Goal: Task Accomplishment & Management: Manage account settings

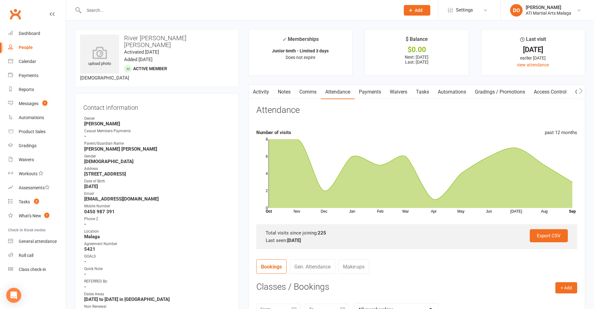
click at [118, 6] on input "text" at bounding box center [238, 10] width 313 height 9
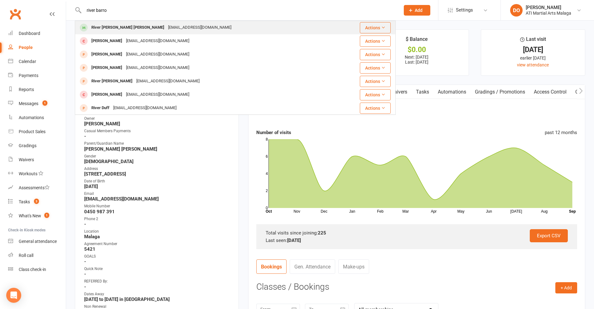
type input "river barro"
click at [166, 27] on div "[EMAIL_ADDRESS][DOMAIN_NAME]" at bounding box center [199, 27] width 67 height 9
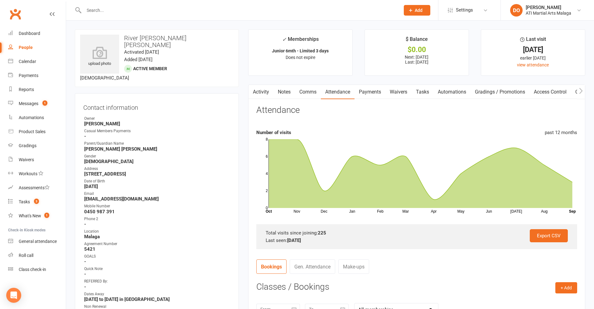
click at [372, 93] on link "Payments" at bounding box center [369, 92] width 31 height 14
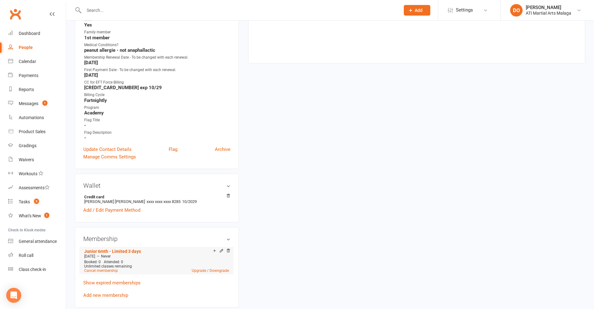
scroll to position [218, 0]
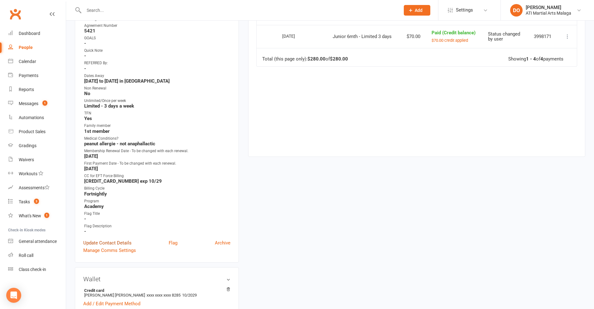
click at [118, 239] on link "Update Contact Details" at bounding box center [107, 242] width 48 height 7
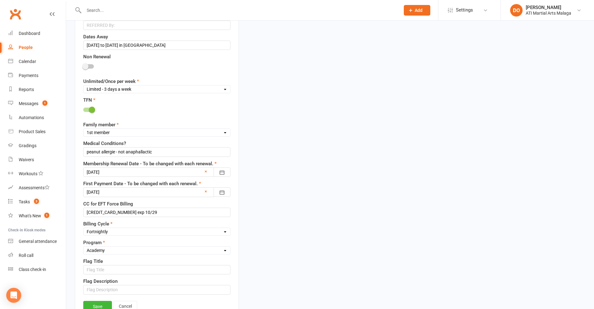
scroll to position [403, 0]
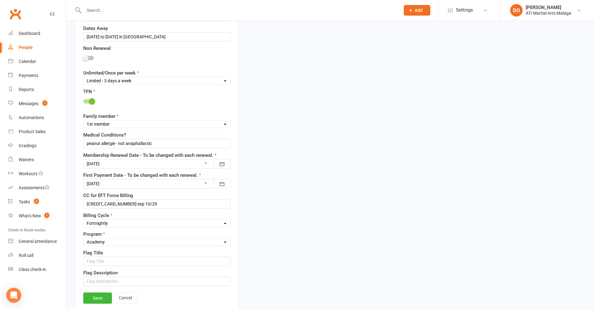
click at [139, 159] on div at bounding box center [156, 163] width 147 height 9
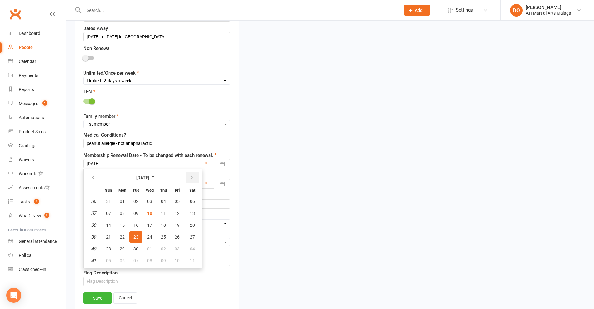
click at [187, 173] on button "button" at bounding box center [191, 177] width 13 height 11
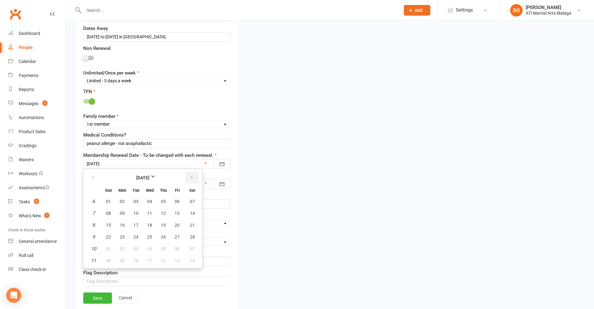
click at [187, 173] on button "button" at bounding box center [191, 177] width 13 height 11
click at [177, 234] on span "24" at bounding box center [177, 236] width 5 height 5
type input "[DATE]"
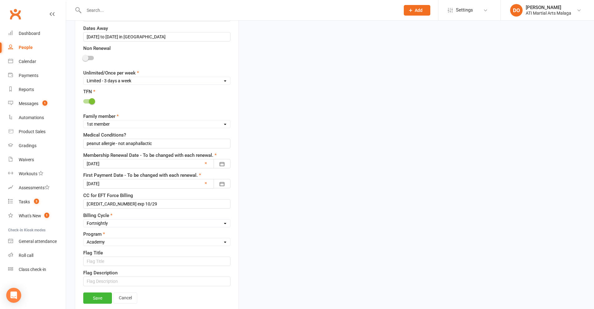
click at [194, 180] on div at bounding box center [156, 183] width 147 height 9
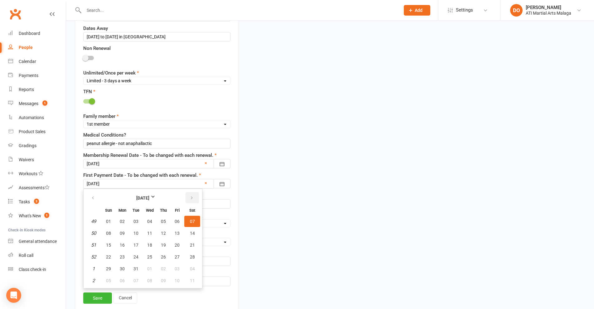
click at [197, 192] on button "button" at bounding box center [191, 197] width 13 height 11
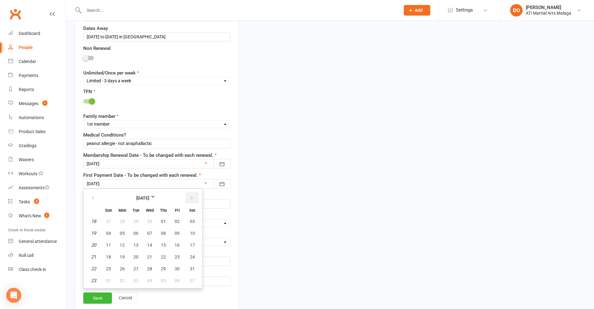
click at [197, 192] on button "button" at bounding box center [191, 197] width 13 height 11
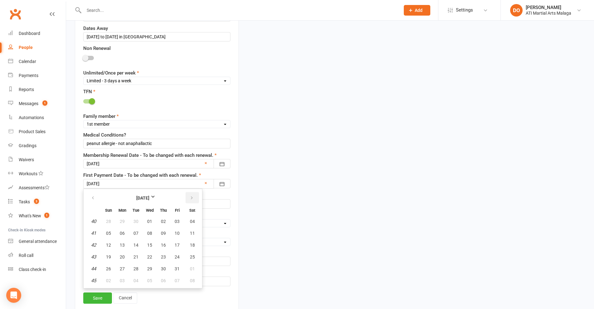
click at [197, 192] on button "button" at bounding box center [191, 197] width 13 height 11
click at [95, 194] on button "button" at bounding box center [93, 197] width 13 height 11
click at [179, 266] on span "31" at bounding box center [177, 268] width 5 height 5
type input "[DATE]"
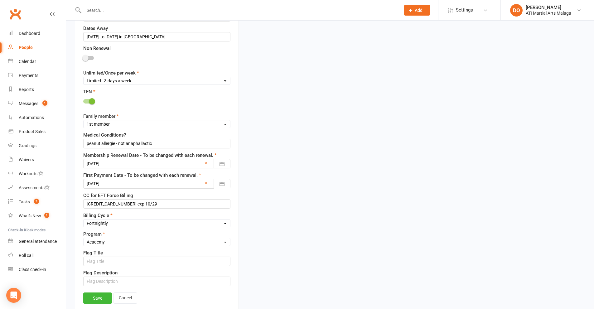
scroll to position [247, 0]
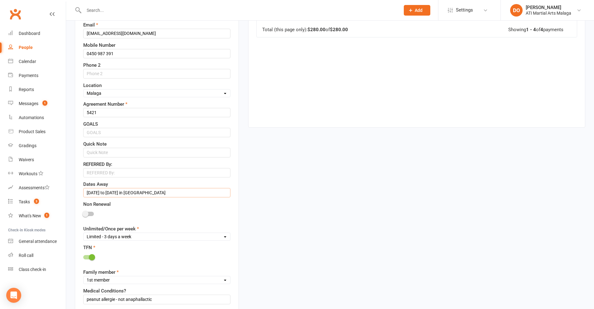
drag, startPoint x: 166, startPoint y: 190, endPoint x: 72, endPoint y: 194, distance: 94.5
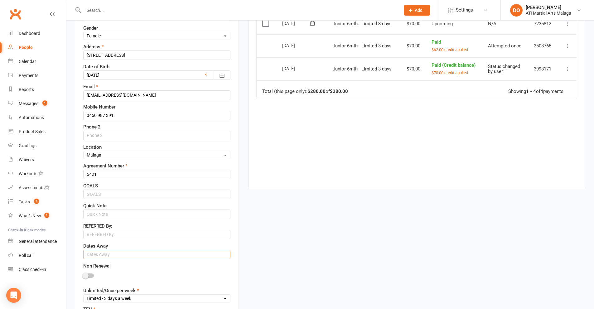
scroll to position [185, 0]
drag, startPoint x: 106, startPoint y: 171, endPoint x: 51, endPoint y: 170, distance: 54.8
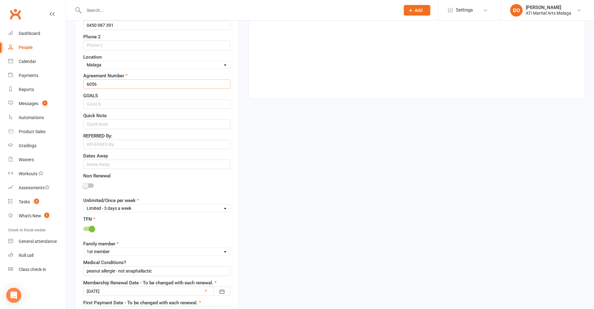
scroll to position [218, 0]
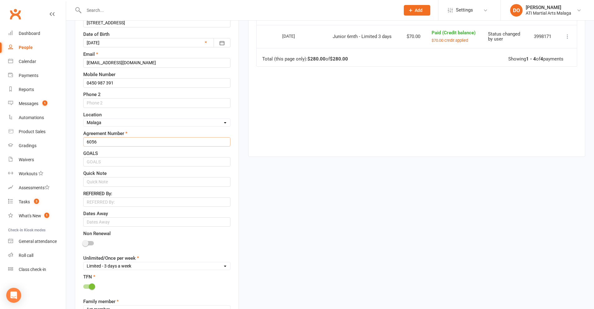
type input "6056"
click at [114, 177] on input "text" at bounding box center [156, 181] width 147 height 9
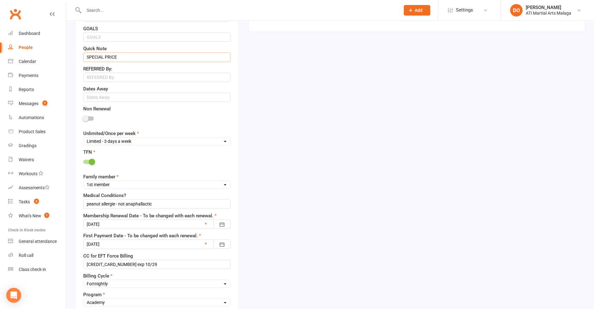
scroll to position [499, 0]
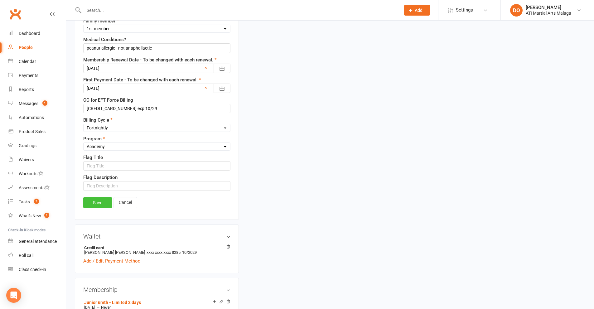
type input "SPECIAL PRICE"
click at [99, 197] on link "Save" at bounding box center [97, 202] width 29 height 11
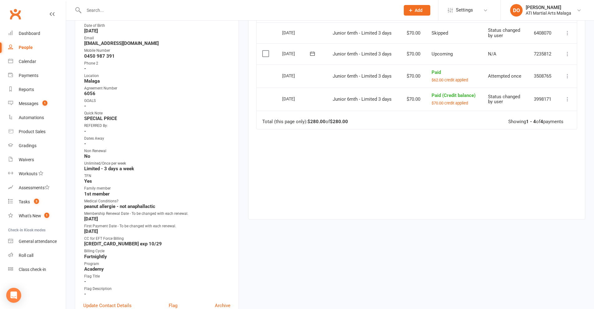
scroll to position [0, 0]
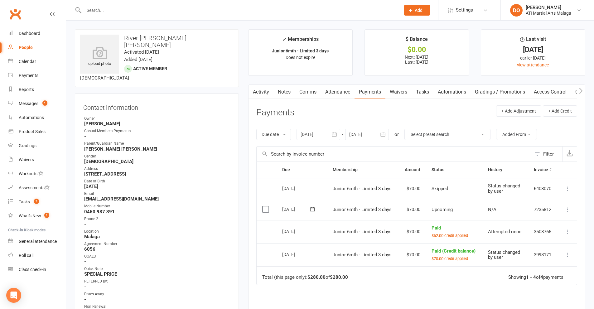
click at [425, 12] on button "Add" at bounding box center [417, 10] width 26 height 11
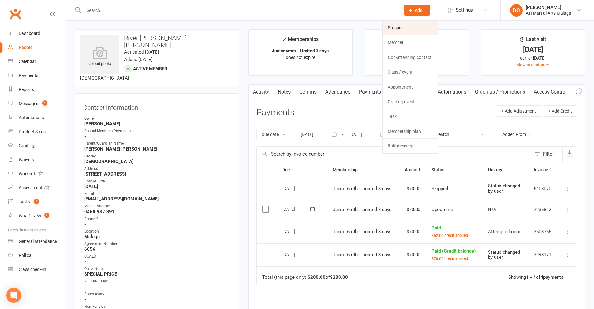
click at [401, 30] on link "Prospect" at bounding box center [409, 28] width 55 height 14
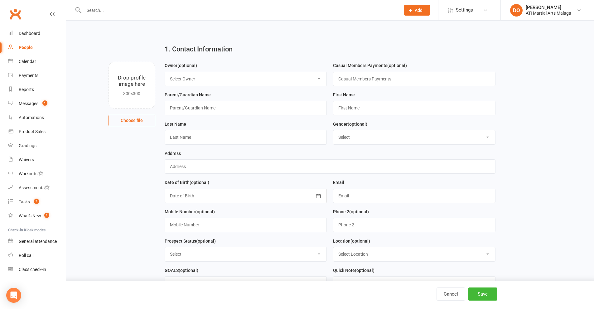
click at [199, 76] on select "Select Owner [PERSON_NAME] [PERSON_NAME] [PERSON_NAME] ATI Martial Arts Malaga …" at bounding box center [246, 79] width 162 height 14
select select "11"
click at [165, 72] on select "Select Owner [PERSON_NAME] [PERSON_NAME] [PERSON_NAME] ATI Martial Arts Malaga …" at bounding box center [246, 79] width 162 height 14
click at [242, 113] on input "text" at bounding box center [246, 108] width 162 height 14
type input "Abdulatif (Dad)"
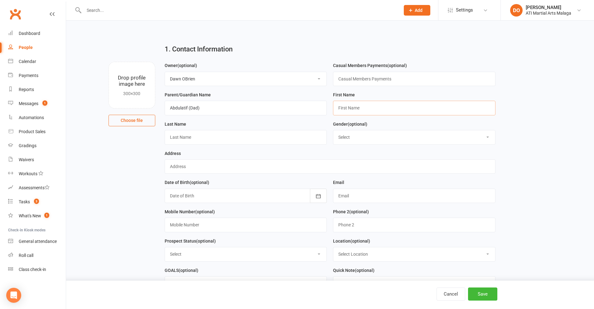
click at [358, 111] on input "text" at bounding box center [414, 108] width 162 height 14
type input "[PERSON_NAME]"
click at [294, 139] on input "text" at bounding box center [246, 137] width 162 height 14
type input "Albariqi"
click at [417, 140] on select "Select [DEMOGRAPHIC_DATA] [DEMOGRAPHIC_DATA]" at bounding box center [414, 137] width 162 height 14
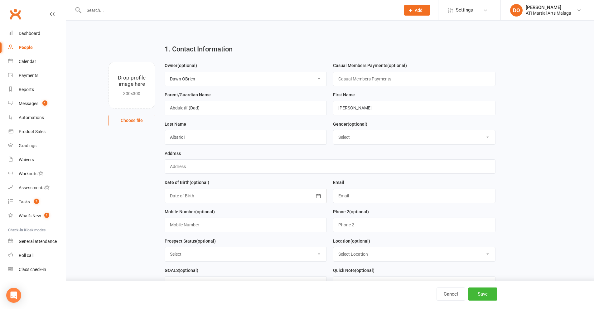
select select "[DEMOGRAPHIC_DATA]"
click at [333, 131] on select "Select [DEMOGRAPHIC_DATA] [DEMOGRAPHIC_DATA]" at bounding box center [414, 137] width 162 height 14
click at [303, 169] on input "text" at bounding box center [330, 166] width 331 height 14
type input "[STREET_ADDRESS][PERSON_NAME]"
click at [286, 196] on div at bounding box center [246, 196] width 162 height 14
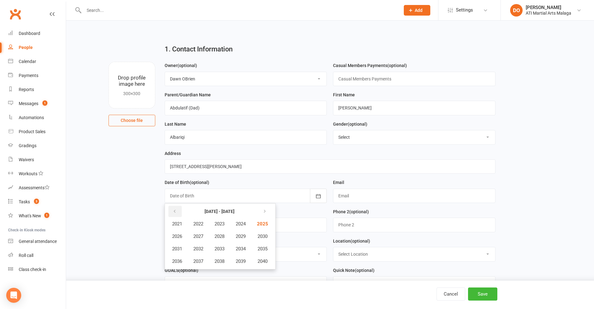
click at [172, 214] on button "button" at bounding box center [174, 211] width 13 height 11
click at [180, 262] on span "2016" at bounding box center [177, 261] width 10 height 6
click at [187, 263] on span "October" at bounding box center [180, 261] width 17 height 6
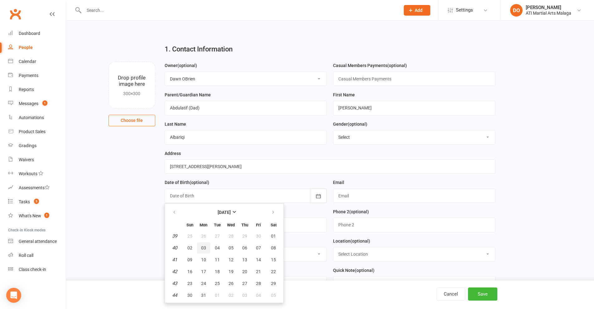
click at [206, 250] on button "03" at bounding box center [203, 247] width 13 height 11
type input "[DATE]"
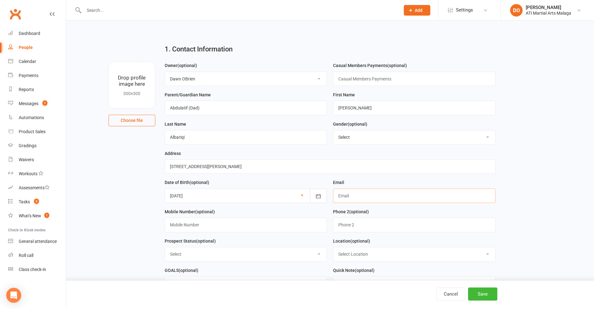
click at [395, 199] on input "text" at bounding box center [414, 196] width 162 height 14
type input "[EMAIL_ADDRESS][DOMAIN_NAME]"
click at [249, 227] on input "text" at bounding box center [246, 225] width 162 height 14
type input "0442 897 034"
click at [254, 256] on select "Select Initial Contact Follow-up Call Satellite Lead Birthday Lead Not Ready No…" at bounding box center [246, 254] width 162 height 14
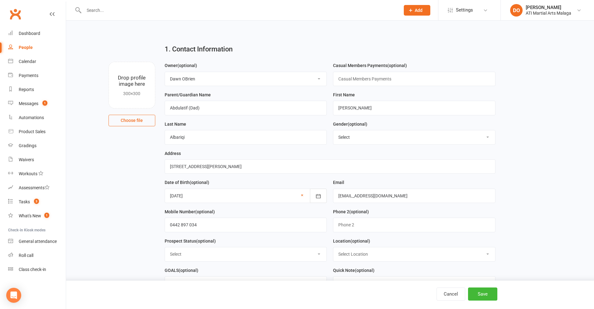
select select "Initial Contact"
click at [165, 249] on select "Select Initial Contact Follow-up Call Satellite Lead Birthday Lead Not Ready No…" at bounding box center [246, 254] width 162 height 14
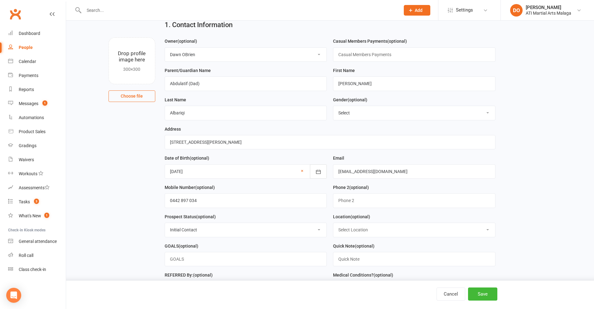
scroll to position [31, 0]
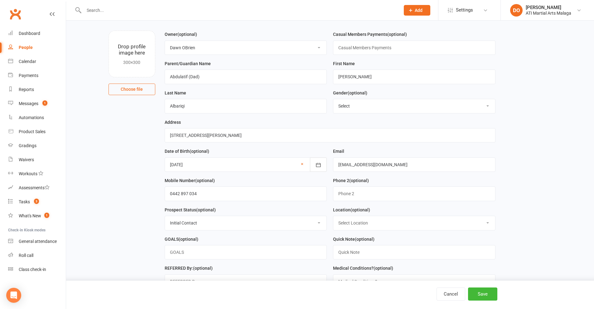
click at [368, 223] on select "Select Location [GEOGRAPHIC_DATA] [GEOGRAPHIC_DATA] [GEOGRAPHIC_DATA] Satellite…" at bounding box center [414, 223] width 162 height 14
select select "1"
click at [333, 218] on select "Select Location [GEOGRAPHIC_DATA] [GEOGRAPHIC_DATA] [GEOGRAPHIC_DATA] Satellite…" at bounding box center [414, 223] width 162 height 14
click at [287, 227] on select "Select Initial Contact Follow-up Call Satellite Lead Birthday Lead Not Ready No…" at bounding box center [246, 223] width 162 height 14
click at [165, 218] on select "Select Initial Contact Follow-up Call Satellite Lead Birthday Lead Not Ready No…" at bounding box center [246, 223] width 162 height 14
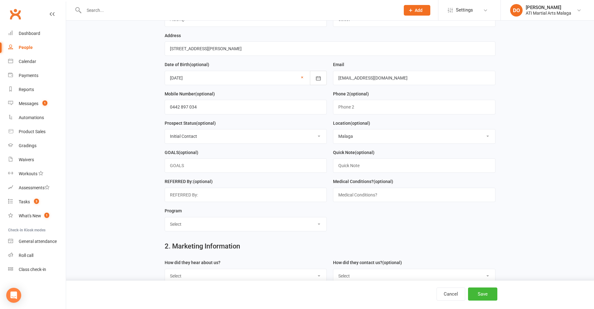
scroll to position [125, 0]
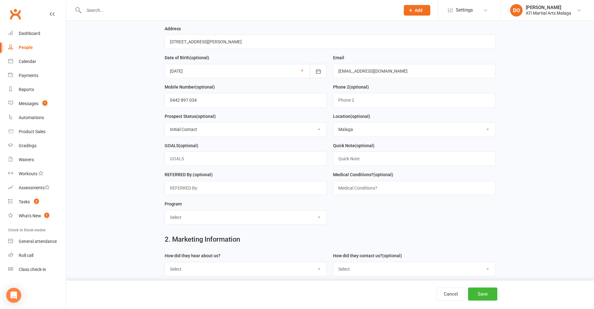
click at [252, 224] on select "Select Little Dragons Junior TKD Adult TKD Kick Boxing Women's Only Special Nee…" at bounding box center [246, 217] width 162 height 14
select select "Junior TKD"
click at [165, 213] on select "Select Little Dragons Junior TKD Adult TKD Kick Boxing Women's Only Special Nee…" at bounding box center [246, 217] width 162 height 14
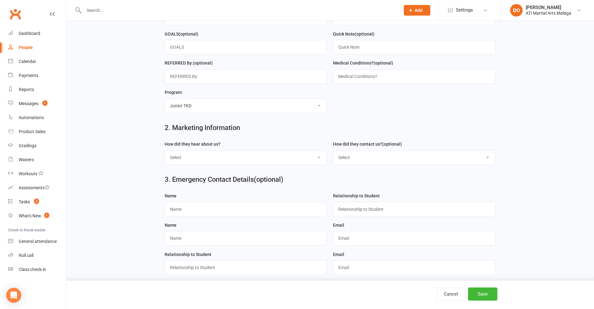
scroll to position [280, 0]
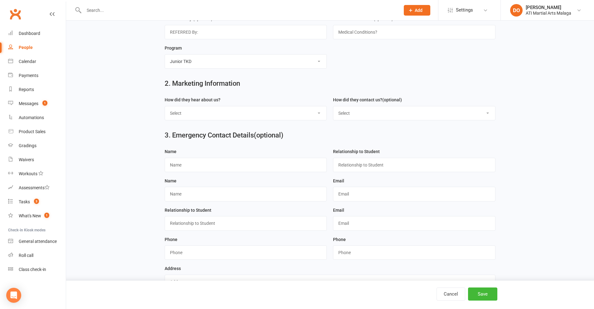
click at [218, 117] on select "Select Google Through A Friend Facebook Sms/Email Offer Flyer School Class Open…" at bounding box center [246, 113] width 162 height 14
select select "FACEBOOK LIVE BOOKINGS"
click at [165, 109] on select "Select Google Through A Friend Facebook Sms/Email Offer Flyer School Class Open…" at bounding box center [246, 113] width 162 height 14
click at [343, 120] on select "Select Phone Email In-Facility Facebook Referral QR code registration Live Book…" at bounding box center [414, 113] width 162 height 14
select select "Live Booking sheet"
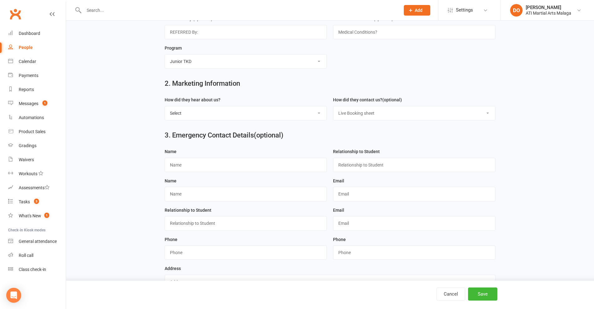
click at [333, 109] on select "Select Phone Email In-Facility Facebook Referral QR code registration Live Book…" at bounding box center [414, 113] width 162 height 14
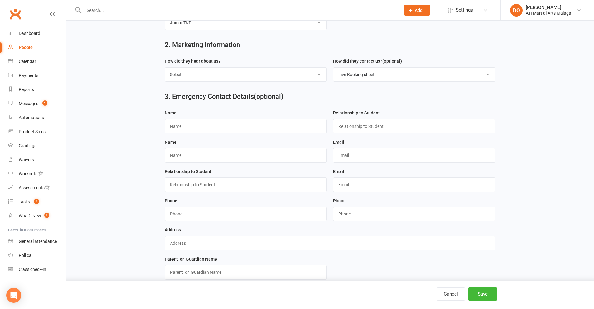
scroll to position [364, 0]
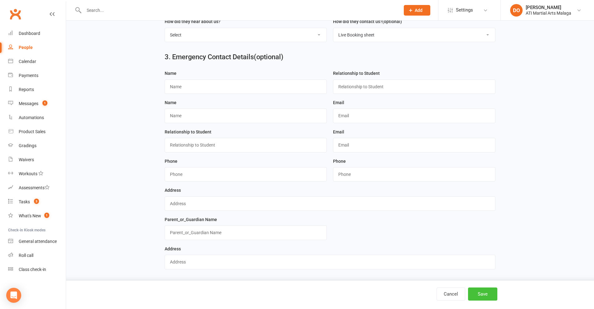
click at [489, 296] on button "Save" at bounding box center [482, 293] width 29 height 13
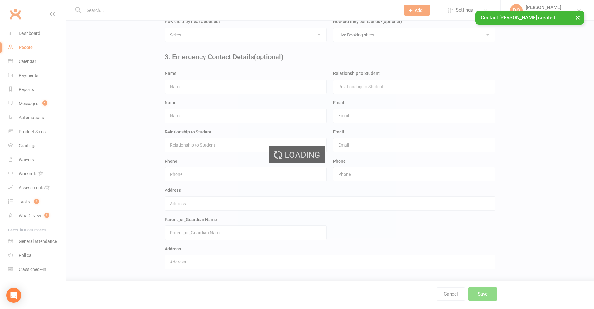
scroll to position [0, 0]
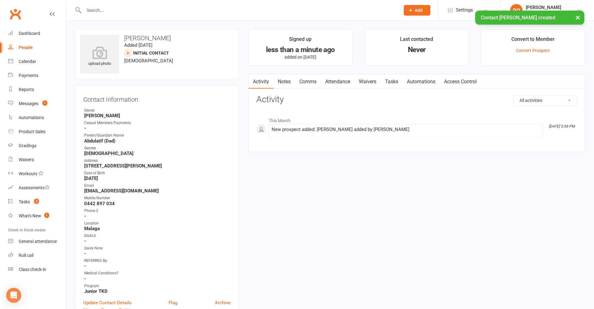
click at [344, 82] on link "Attendance" at bounding box center [338, 81] width 34 height 14
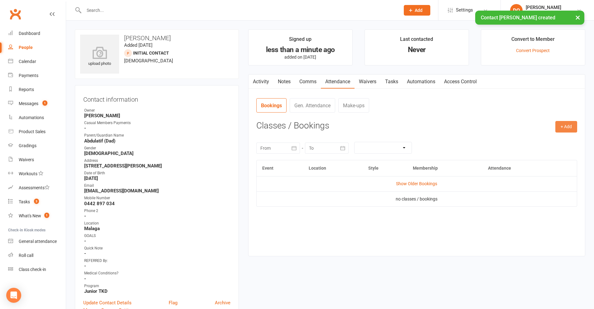
click at [565, 131] on button "+ Add" at bounding box center [566, 126] width 22 height 11
click at [550, 154] on link "Add Appointment" at bounding box center [546, 153] width 62 height 12
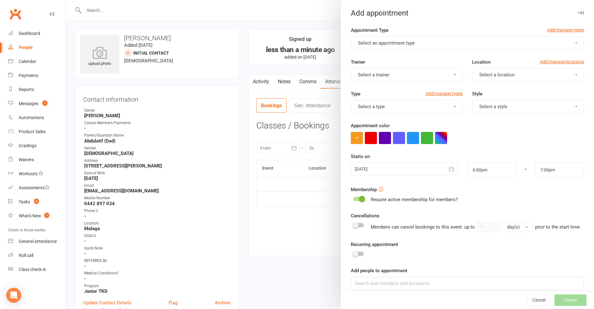
click at [440, 45] on button "Select an appointment type" at bounding box center [467, 42] width 233 height 13
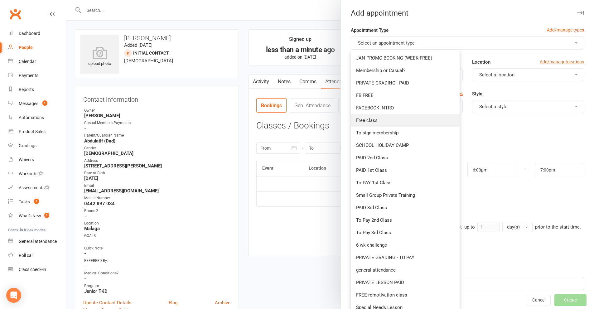
click at [362, 121] on span "Free class" at bounding box center [367, 120] width 22 height 6
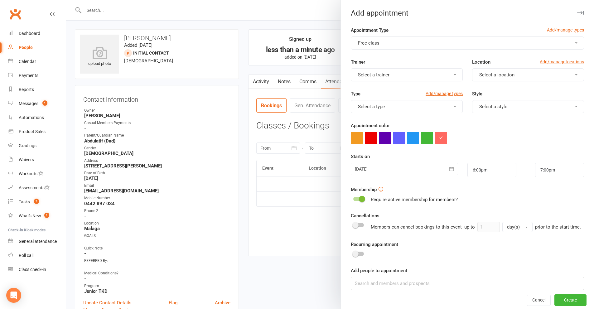
click at [428, 77] on button "Select a trainer" at bounding box center [407, 74] width 112 height 13
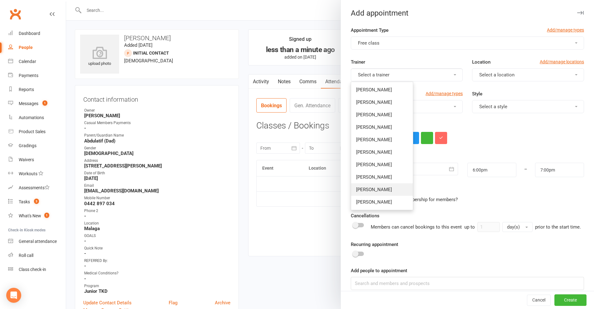
click at [372, 189] on span "[PERSON_NAME]" at bounding box center [374, 190] width 36 height 6
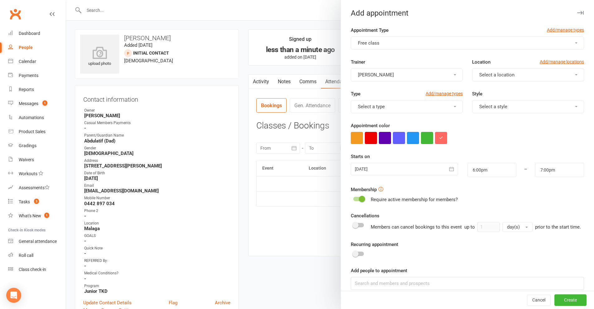
click at [502, 77] on span "Select a location" at bounding box center [496, 75] width 35 height 6
click at [490, 100] on link "Malaga" at bounding box center [503, 102] width 62 height 12
click at [426, 106] on button "Select a type" at bounding box center [407, 106] width 112 height 13
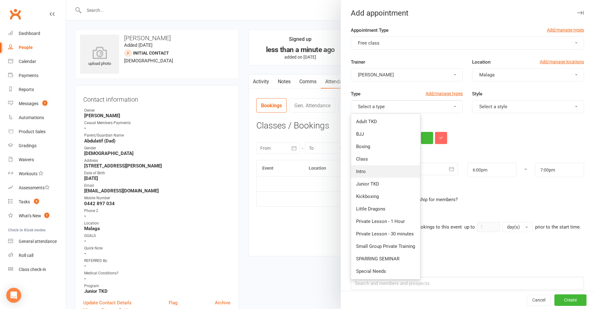
click at [379, 171] on link "Intro" at bounding box center [385, 171] width 69 height 12
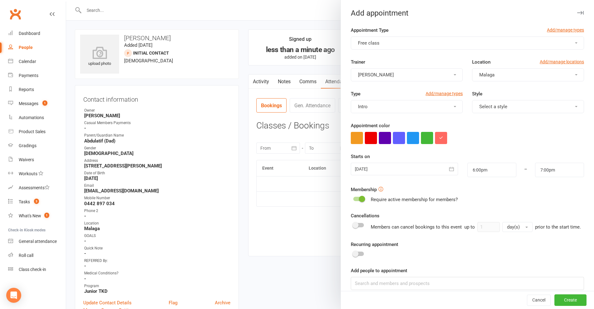
click at [528, 108] on button "Select a style" at bounding box center [528, 106] width 112 height 13
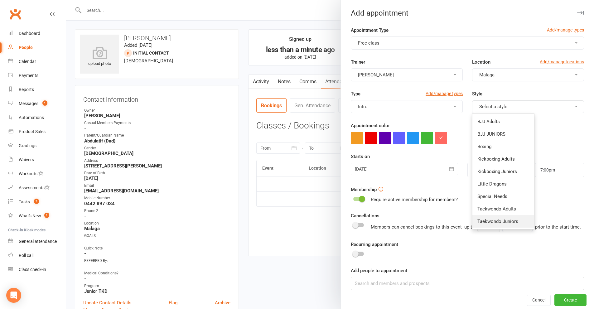
click at [489, 222] on span "Taekwondo Juniors" at bounding box center [497, 221] width 41 height 6
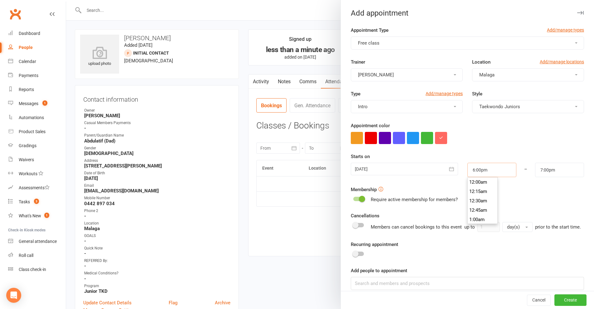
click at [502, 171] on input "6:00pm" at bounding box center [491, 170] width 49 height 14
type input "4:30pm"
click at [481, 200] on li "4:30pm" at bounding box center [482, 197] width 30 height 9
click at [554, 170] on input "5:30pm" at bounding box center [559, 170] width 49 height 14
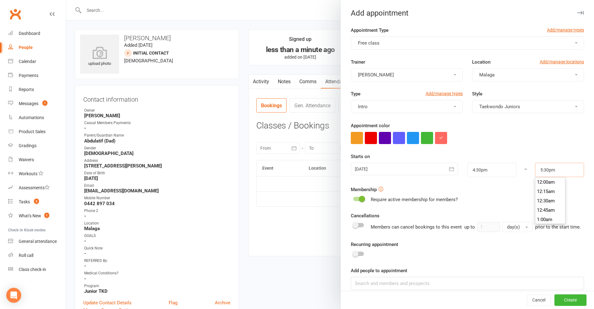
scroll to position [645, 0]
type input "5:15pm"
click at [546, 180] on li "5:15pm" at bounding box center [550, 181] width 30 height 9
click at [557, 302] on button "Create" at bounding box center [570, 299] width 32 height 11
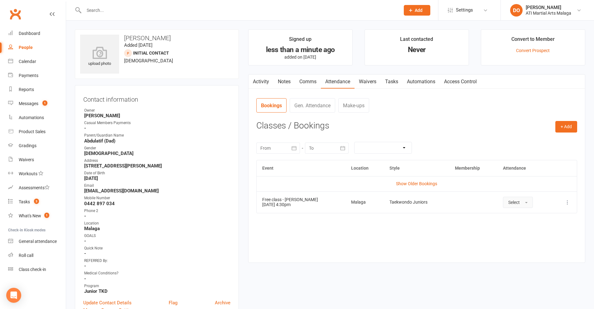
click at [507, 205] on button "Select" at bounding box center [518, 202] width 30 height 11
click at [515, 218] on span "Attended" at bounding box center [517, 216] width 19 height 6
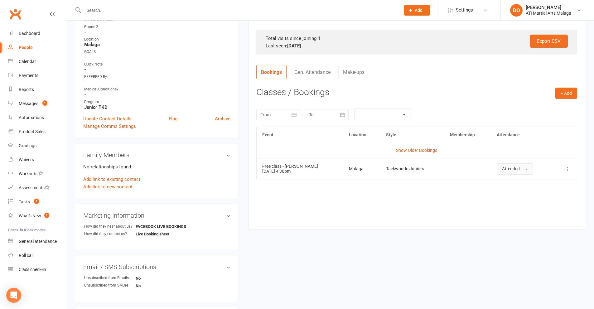
scroll to position [187, 0]
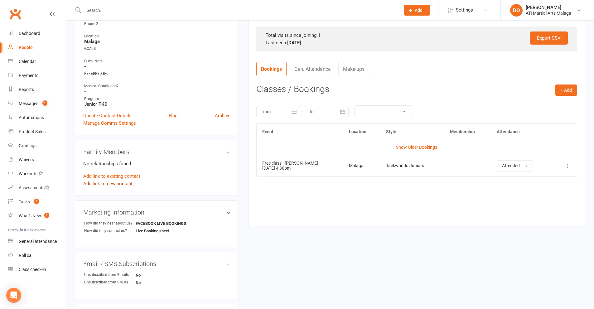
click at [117, 185] on link "Add link to new contact" at bounding box center [107, 183] width 49 height 7
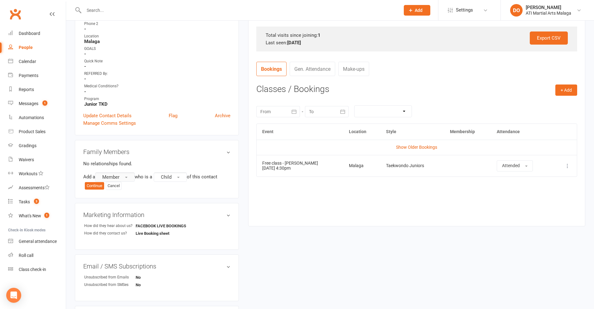
click at [112, 180] on button "Member" at bounding box center [115, 176] width 40 height 9
click at [116, 202] on span "Prospect" at bounding box center [109, 203] width 19 height 6
click at [173, 175] on span "Child" at bounding box center [167, 177] width 11 height 6
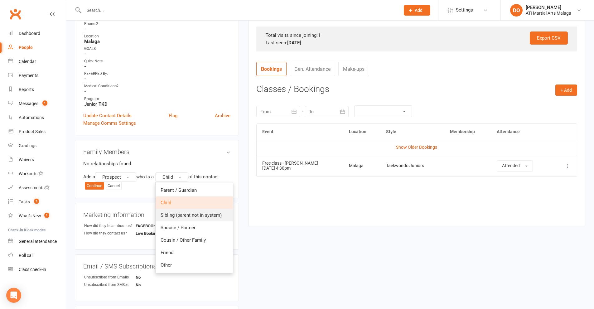
click at [177, 216] on span "Sibling (parent not in system)" at bounding box center [190, 215] width 61 height 6
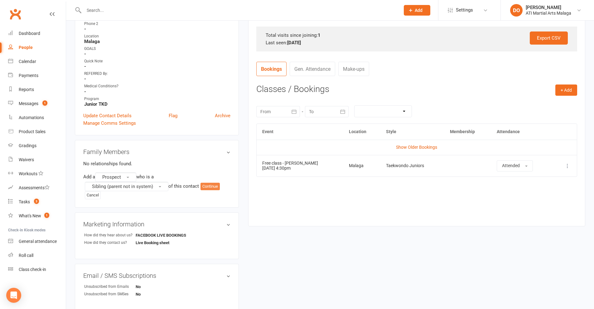
click at [216, 187] on button "Continue" at bounding box center [209, 186] width 19 height 7
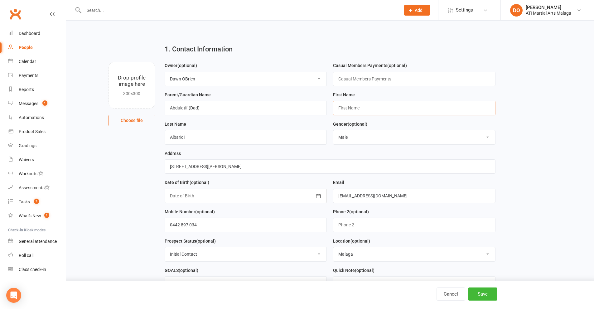
click at [358, 112] on input "text" at bounding box center [414, 108] width 162 height 14
type input "[PERSON_NAME]"
click at [364, 139] on select "Select [DEMOGRAPHIC_DATA] [DEMOGRAPHIC_DATA]" at bounding box center [414, 137] width 162 height 14
select select "[DEMOGRAPHIC_DATA]"
click at [333, 131] on select "Select [DEMOGRAPHIC_DATA] [DEMOGRAPHIC_DATA]" at bounding box center [414, 137] width 162 height 14
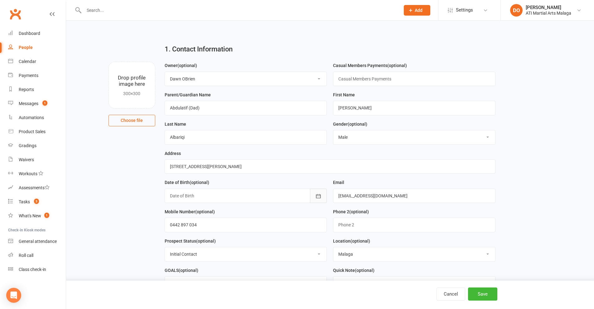
click at [314, 199] on button "button" at bounding box center [318, 196] width 17 height 14
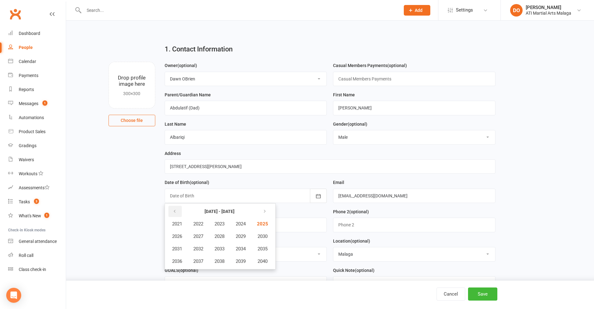
click at [178, 215] on button "button" at bounding box center [174, 211] width 13 height 11
click at [241, 249] on span "2014" at bounding box center [241, 249] width 10 height 6
click at [215, 250] on span "August" at bounding box center [210, 249] width 15 height 6
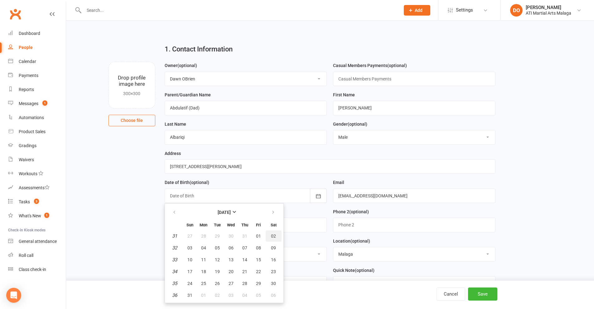
click at [271, 238] on span "02" at bounding box center [273, 235] width 5 height 5
type input "[DATE]"
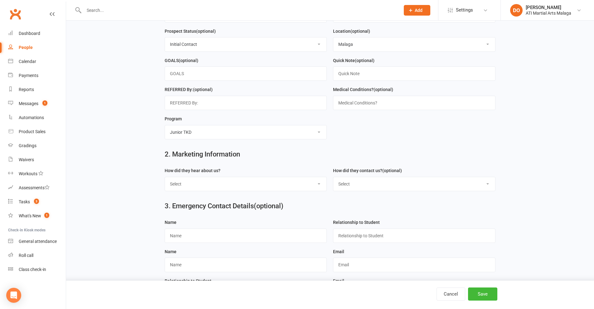
scroll to position [218, 0]
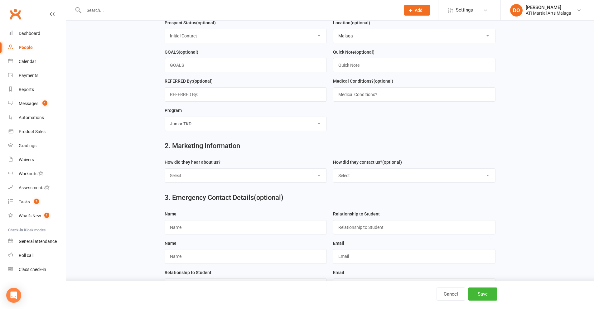
click at [273, 180] on select "Select Google Through A Friend Facebook Sms/Email Offer Flyer School Class Open…" at bounding box center [246, 176] width 162 height 14
select select "FACEBOOK LIVE BOOKINGS"
click at [165, 172] on select "Select Google Through A Friend Facebook Sms/Email Offer Flyer School Class Open…" at bounding box center [246, 176] width 162 height 14
click at [343, 177] on select "Select Phone Email In-Facility Facebook Referral QR code registration Live Book…" at bounding box center [414, 176] width 162 height 14
select select "Live Booking sheet"
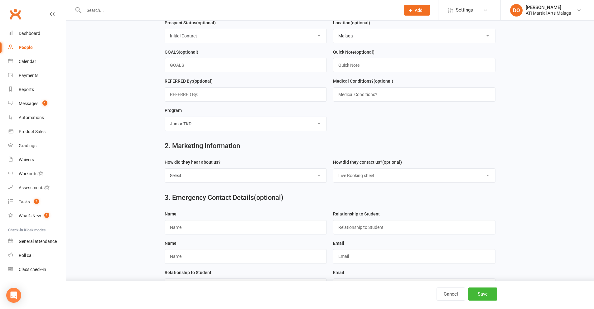
click at [333, 172] on select "Select Phone Email In-Facility Facebook Referral QR code registration Live Book…" at bounding box center [414, 176] width 162 height 14
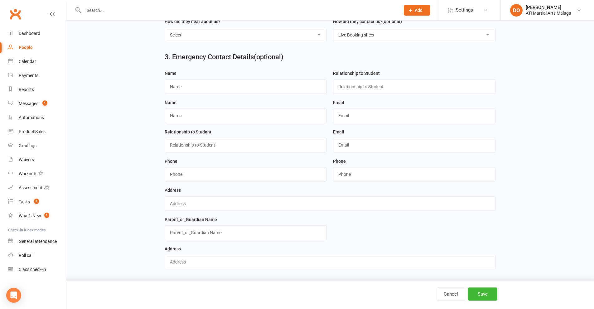
scroll to position [364, 0]
click at [490, 296] on button "Save" at bounding box center [482, 293] width 29 height 13
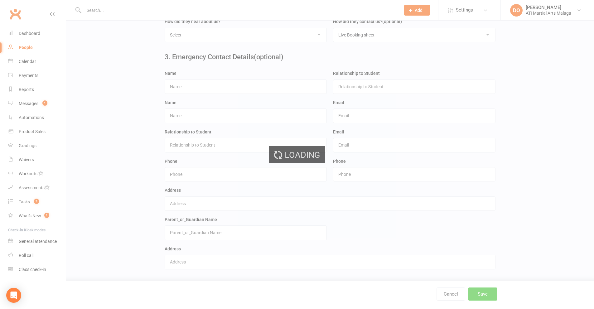
scroll to position [0, 0]
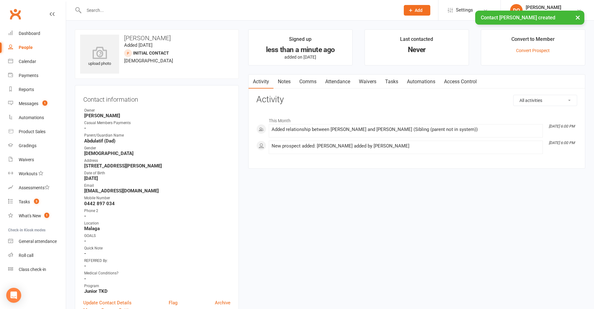
click at [337, 81] on link "Attendance" at bounding box center [338, 81] width 34 height 14
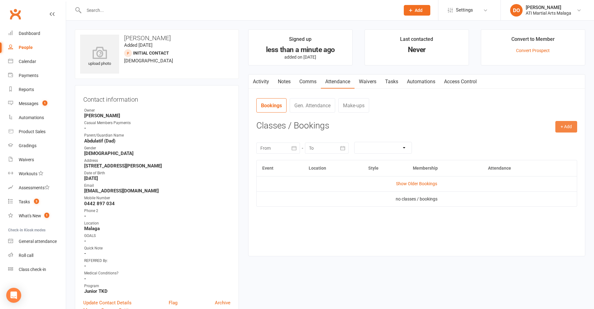
click at [564, 129] on button "+ Add" at bounding box center [566, 126] width 22 height 11
click at [540, 155] on link "Add Appointment" at bounding box center [546, 153] width 62 height 12
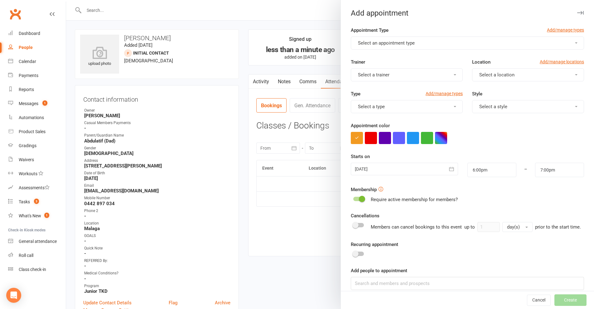
click at [410, 43] on span "Select an appointment type" at bounding box center [386, 43] width 57 height 6
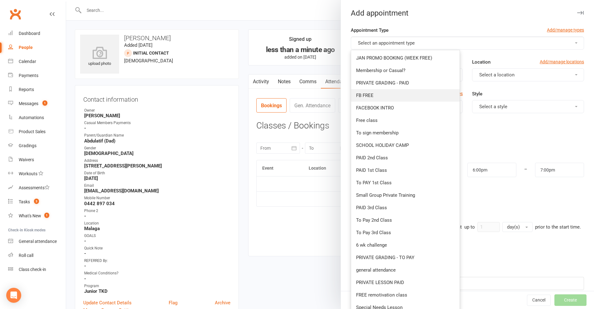
click at [369, 96] on span "FB FREE" at bounding box center [364, 96] width 17 height 6
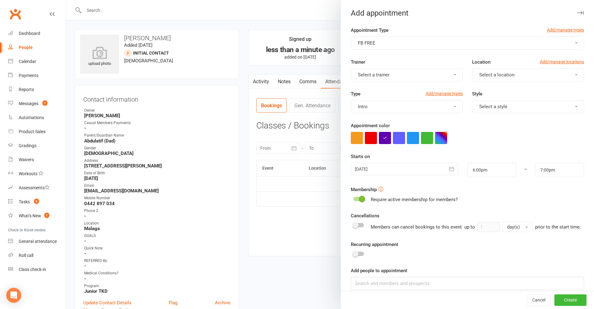
click at [426, 75] on button "Select a trainer" at bounding box center [407, 74] width 112 height 13
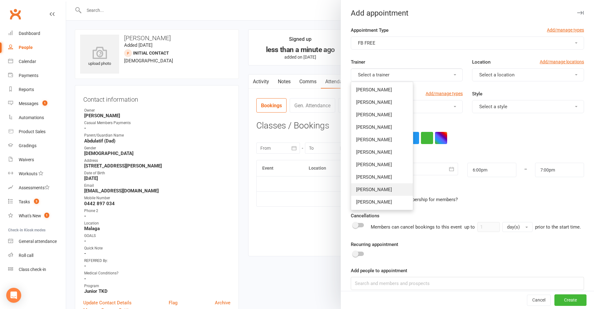
click at [378, 189] on span "[PERSON_NAME]" at bounding box center [374, 190] width 36 height 6
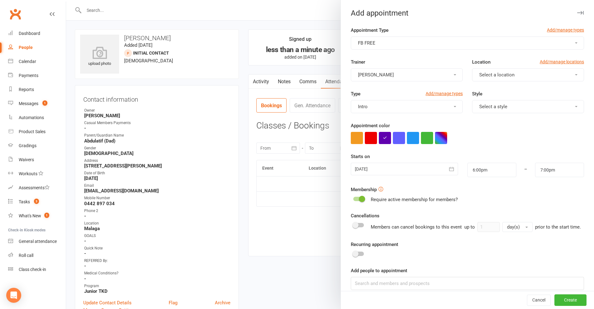
click at [510, 79] on button "Select a location" at bounding box center [528, 74] width 112 height 13
click at [491, 104] on link "Malaga" at bounding box center [503, 102] width 62 height 12
click at [514, 104] on button "Select a style" at bounding box center [528, 106] width 112 height 13
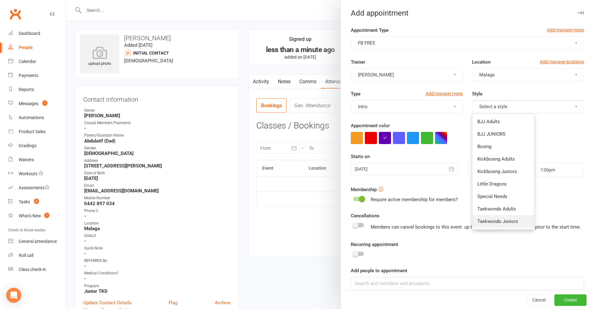
click at [500, 223] on span "Taekwondo Juniors" at bounding box center [497, 221] width 41 height 6
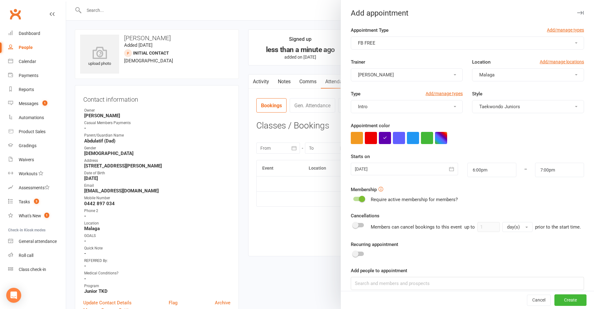
click at [448, 171] on icon "button" at bounding box center [451, 169] width 6 height 6
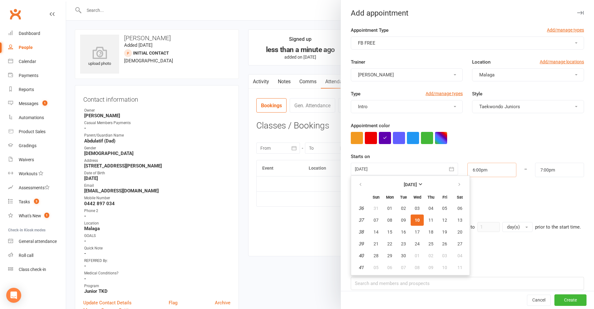
click at [500, 169] on input "6:00pm" at bounding box center [491, 170] width 49 height 14
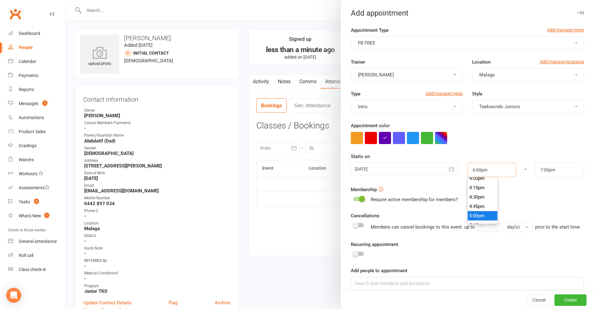
scroll to position [601, 0]
type input "4:30pm"
click at [481, 196] on li "4:30pm" at bounding box center [482, 197] width 30 height 9
click at [556, 169] on input "5:30pm" at bounding box center [559, 170] width 49 height 14
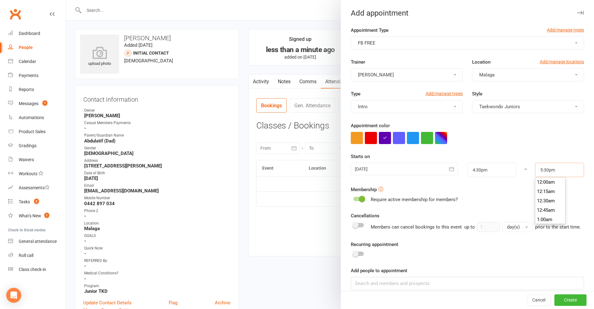
scroll to position [645, 0]
type input "5:15pm"
click at [543, 182] on li "5:15pm" at bounding box center [550, 181] width 30 height 9
click at [558, 301] on button "Create" at bounding box center [570, 299] width 32 height 11
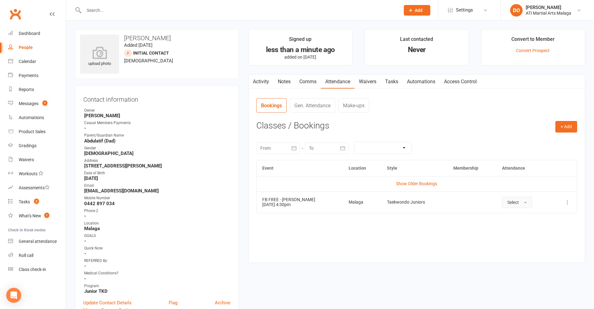
click at [507, 203] on span "Select" at bounding box center [513, 202] width 12 height 5
click at [507, 215] on span "Attended" at bounding box center [516, 216] width 19 height 6
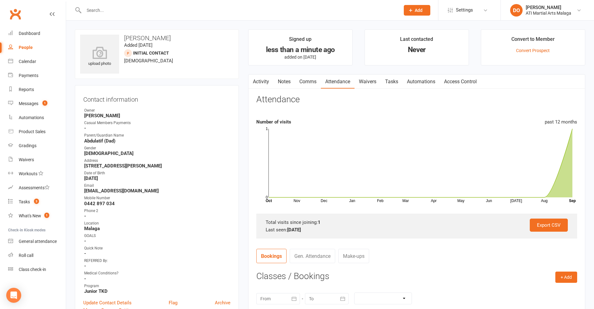
click at [285, 81] on link "Notes" at bounding box center [284, 81] width 22 height 14
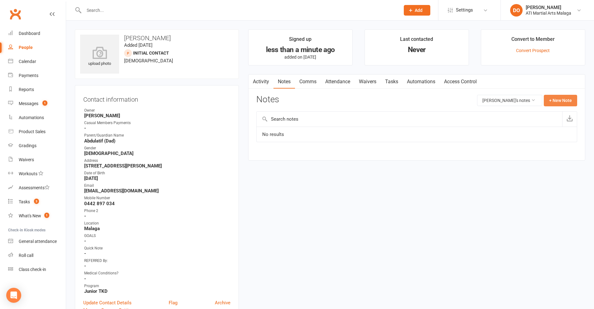
click at [549, 101] on button "+ New Note" at bounding box center [559, 100] width 33 height 11
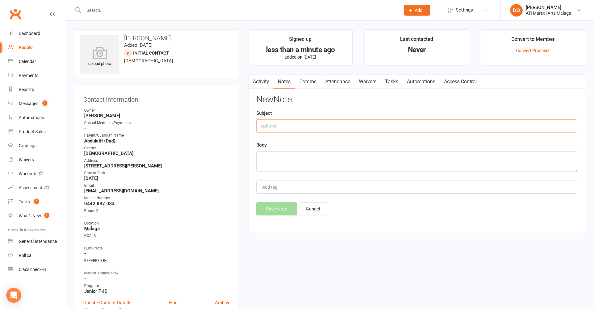
click at [296, 123] on input "text" at bounding box center [416, 125] width 321 height 13
type input "Spoke to Dad after the class"
click at [293, 160] on textarea at bounding box center [416, 161] width 321 height 21
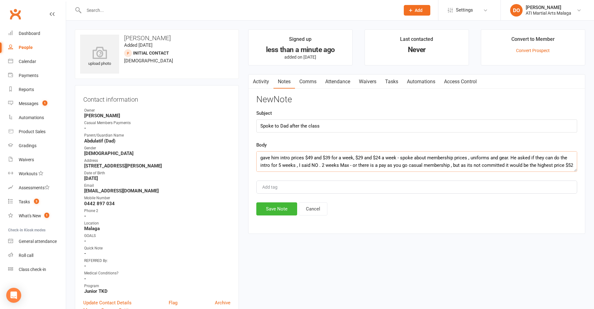
scroll to position [4, 0]
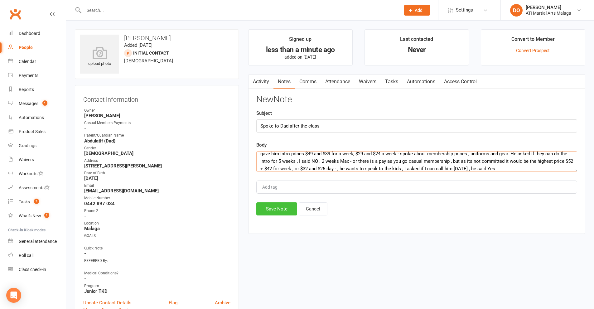
type textarea "gave him intro prices $49 and $39 for a week, $29 and $24 a week - spoke about …"
click at [281, 206] on button "Save Note" at bounding box center [276, 208] width 41 height 13
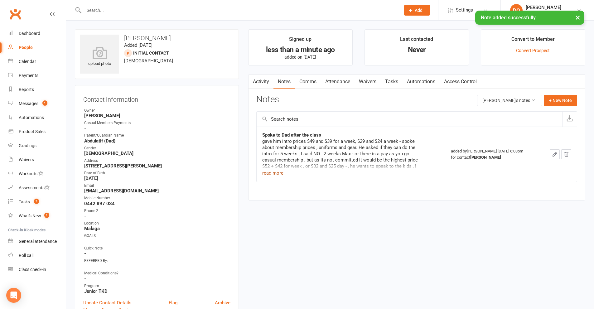
drag, startPoint x: 266, startPoint y: 173, endPoint x: 283, endPoint y: 175, distance: 17.2
click at [266, 173] on button "read more" at bounding box center [272, 172] width 21 height 7
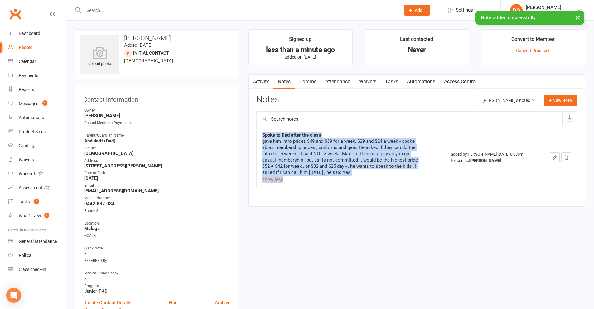
drag, startPoint x: 354, startPoint y: 176, endPoint x: 262, endPoint y: 134, distance: 101.4
click at [262, 134] on div "Spoke to Dad after the class gave him intro prices $49 and $39 for a week, $29 …" at bounding box center [340, 157] width 156 height 51
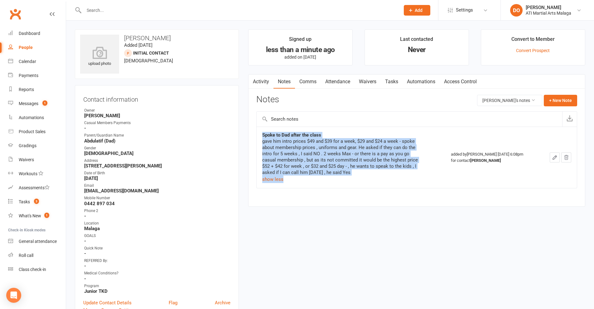
copy div "Spoke to Dad after the class gave him intro prices $49 and $39 for a week, $29 …"
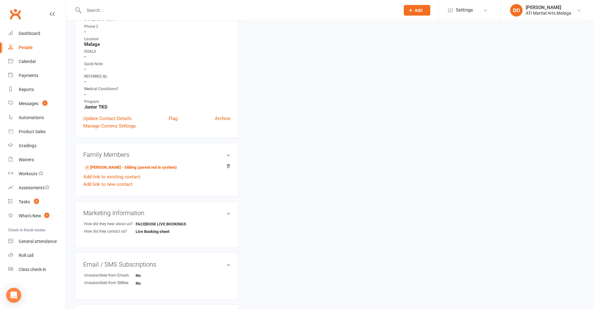
scroll to position [218, 0]
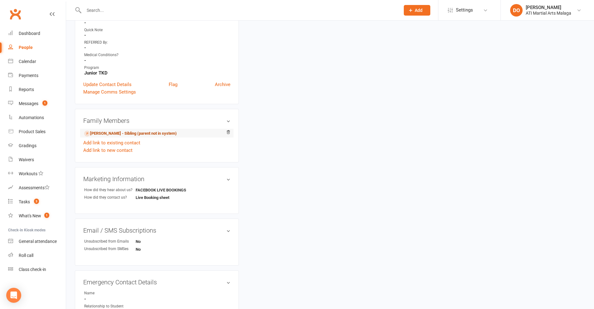
click at [133, 133] on link "[PERSON_NAME] - Sibling (parent not in system)" at bounding box center [130, 133] width 93 height 7
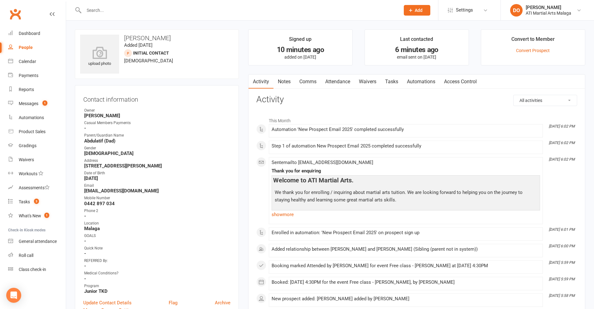
click at [289, 81] on link "Notes" at bounding box center [284, 81] width 22 height 14
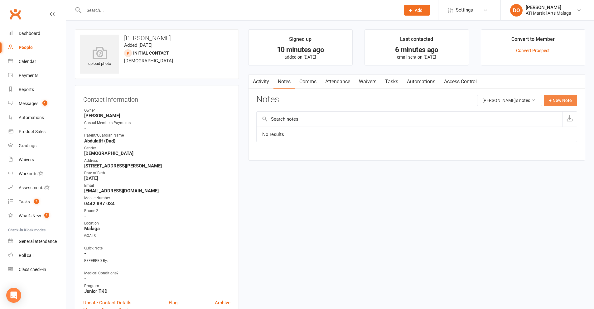
click at [554, 101] on button "+ New Note" at bounding box center [559, 100] width 33 height 11
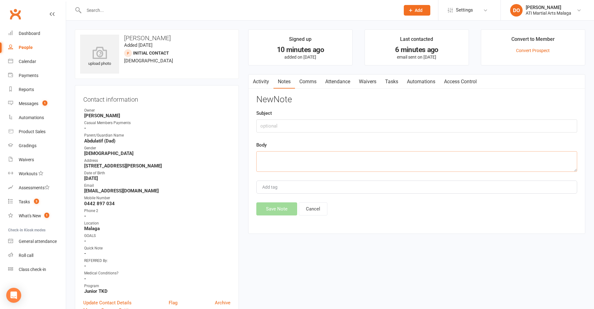
click at [337, 160] on textarea at bounding box center [416, 161] width 321 height 21
paste textarea "Spoke to Dad after the class gave him intro prices $49 and $39 for a week, $29 …"
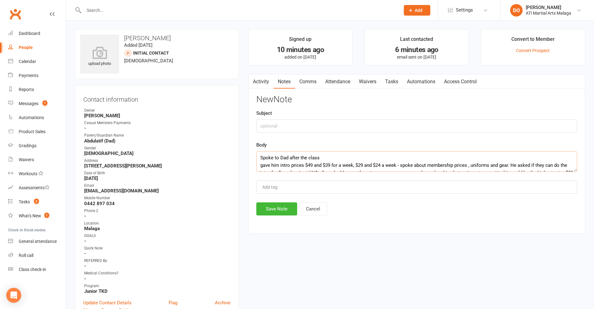
drag, startPoint x: 338, startPoint y: 161, endPoint x: 236, endPoint y: 160, distance: 102.2
type textarea "gave him intro prices $49 and $39 for a week, $29 and $24 a week - spoke about …"
click at [291, 129] on input "text" at bounding box center [416, 125] width 321 height 13
paste input "Spoke to Dad after the class"
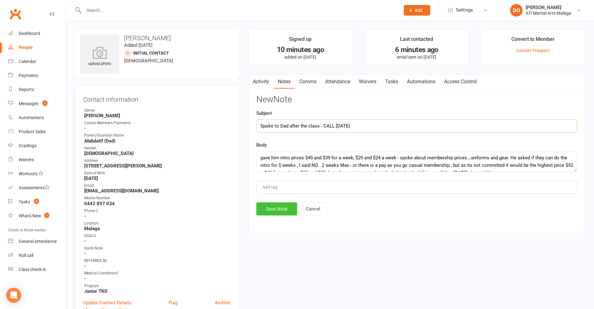
type input "Spoke to Dad after the class - CALL [DATE]"
click at [280, 212] on button "Save Note" at bounding box center [276, 208] width 41 height 13
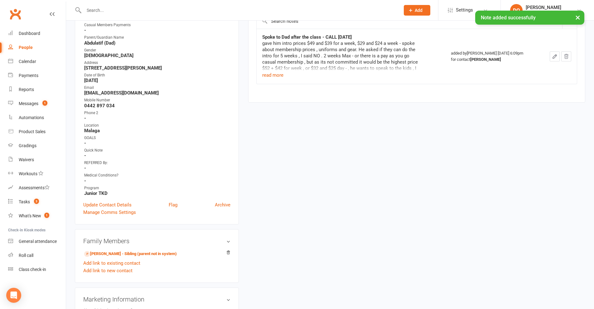
scroll to position [156, 0]
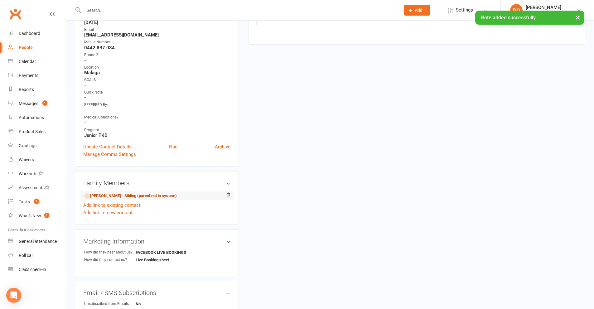
click at [120, 195] on link "[PERSON_NAME] - Sibling (parent not in system)" at bounding box center [130, 196] width 93 height 7
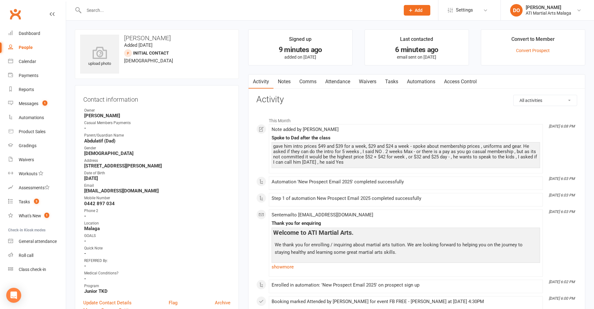
click at [286, 84] on link "Notes" at bounding box center [284, 81] width 22 height 14
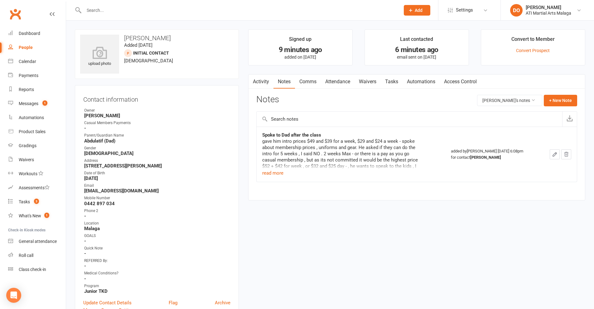
click at [557, 154] on icon "button" at bounding box center [555, 154] width 6 height 6
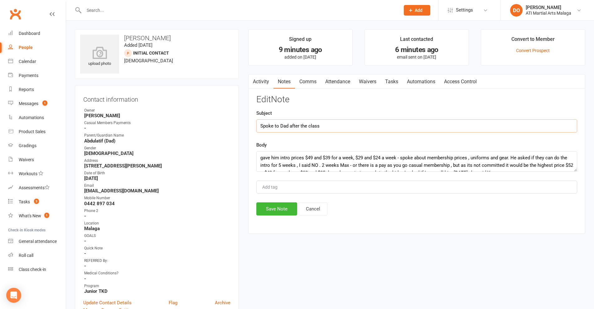
click at [375, 127] on input "Spoke to Dad after the class" at bounding box center [416, 125] width 321 height 13
type input "Spoke to Dad after the class - CALL [DATE]"
click at [282, 211] on button "Save Note" at bounding box center [276, 208] width 41 height 13
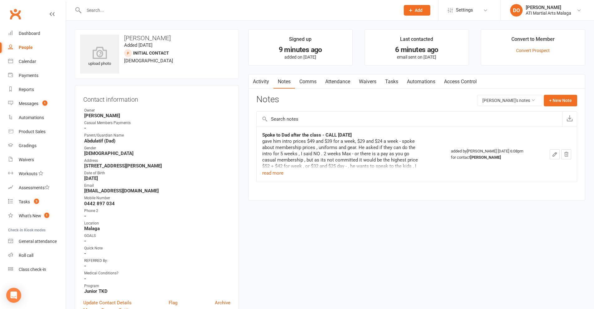
click at [202, 10] on input "text" at bounding box center [238, 10] width 313 height 9
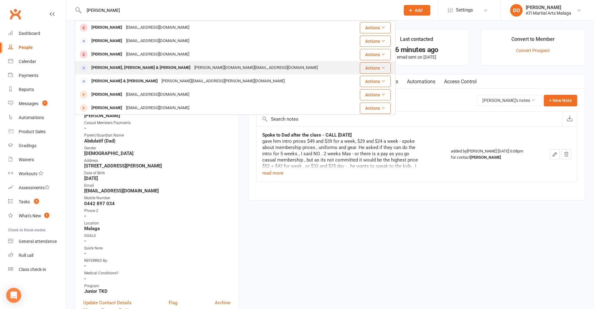
type input "[PERSON_NAME]"
click at [192, 65] on div "[PERSON_NAME][DOMAIN_NAME][EMAIL_ADDRESS][DOMAIN_NAME]" at bounding box center [255, 67] width 127 height 9
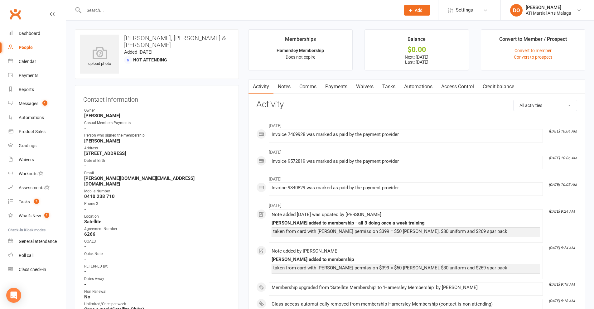
click at [286, 88] on link "Notes" at bounding box center [284, 86] width 22 height 14
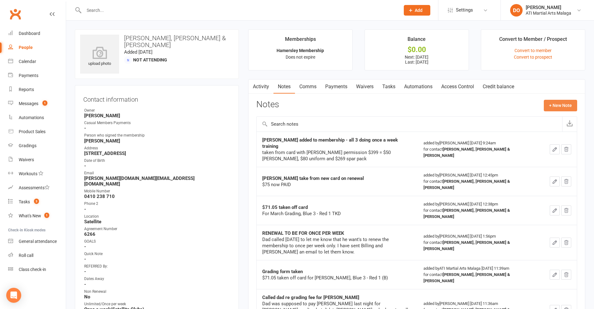
click at [565, 107] on button "+ New Note" at bounding box center [559, 105] width 33 height 11
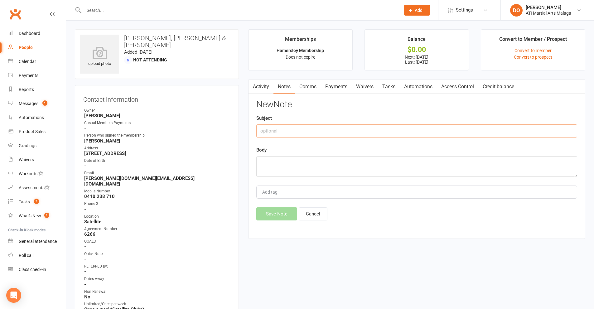
click at [346, 132] on input "text" at bounding box center [416, 130] width 321 height 13
type input "$70 taken from card for September grading"
click at [353, 174] on textarea at bounding box center [416, 166] width 321 height 21
type textarea "for [PERSON_NAME]"
click at [283, 218] on button "Save Note" at bounding box center [276, 213] width 41 height 13
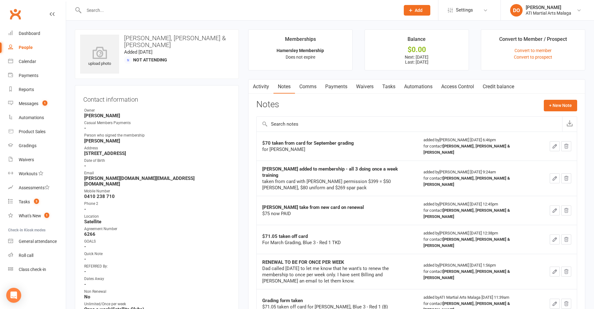
click at [117, 8] on input "text" at bounding box center [238, 10] width 313 height 9
paste input "[PERSON_NAME] <[EMAIL_ADDRESS][DOMAIN_NAME]>"
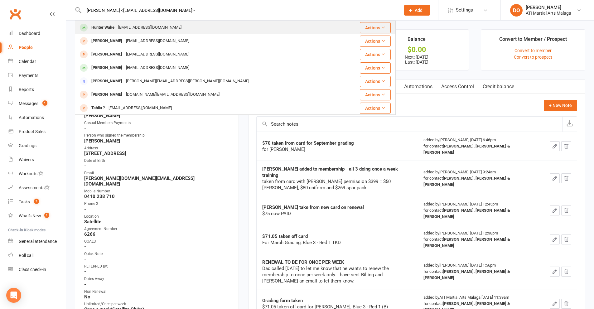
type input "[PERSON_NAME] <[EMAIL_ADDRESS][DOMAIN_NAME]>"
click at [118, 26] on div "[EMAIL_ADDRESS][DOMAIN_NAME]" at bounding box center [149, 27] width 67 height 9
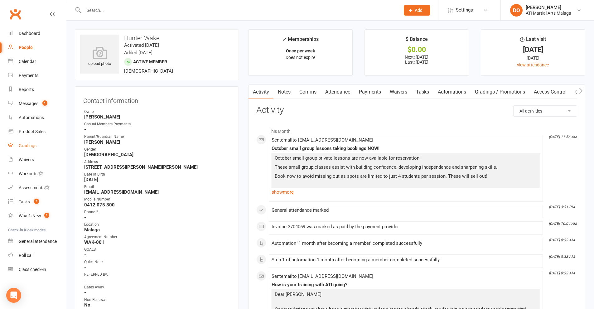
click at [30, 144] on div "Gradings" at bounding box center [28, 145] width 18 height 5
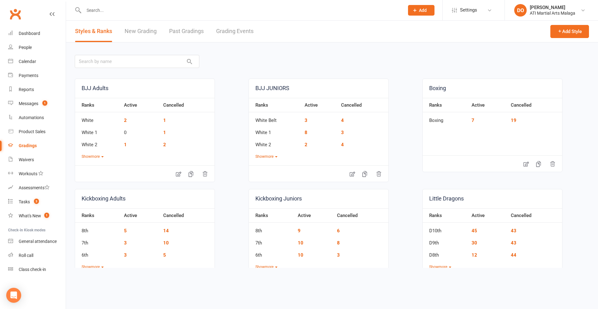
click at [234, 34] on link "Grading Events" at bounding box center [234, 32] width 37 height 22
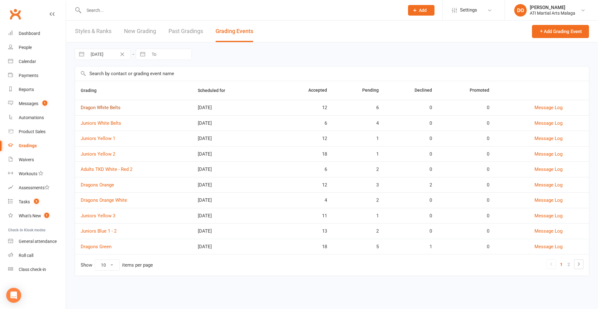
click at [96, 107] on link "Dragon White Belts" at bounding box center [101, 108] width 40 height 6
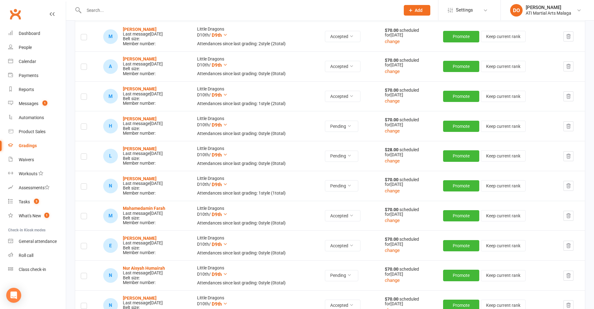
scroll to position [156, 0]
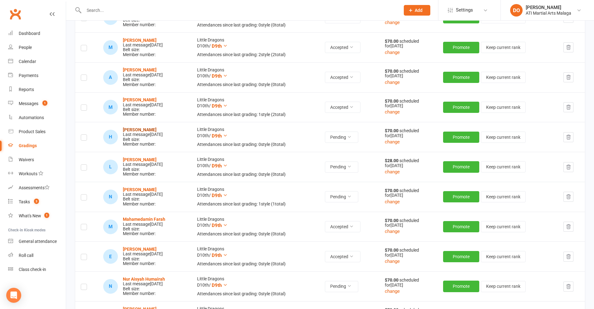
click at [135, 131] on strong "[PERSON_NAME]" at bounding box center [140, 129] width 34 height 5
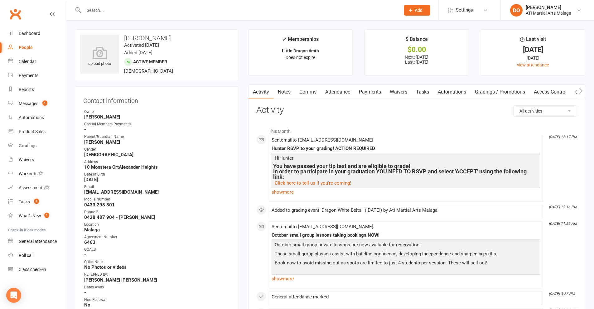
click at [165, 11] on input "text" at bounding box center [238, 10] width 313 height 9
paste input "[PERSON_NAME] <[EMAIL_ADDRESS][DOMAIN_NAME]>"
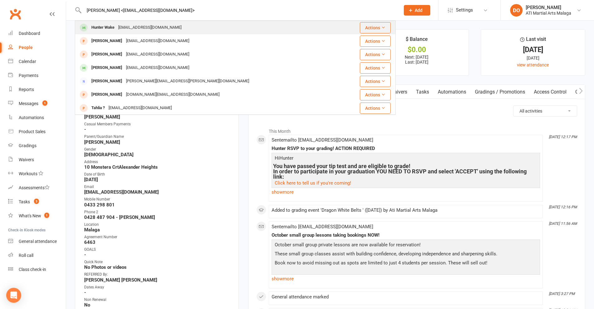
type input "[PERSON_NAME] <[EMAIL_ADDRESS][DOMAIN_NAME]>"
click at [107, 30] on div "Hunter Wake" at bounding box center [102, 27] width 27 height 9
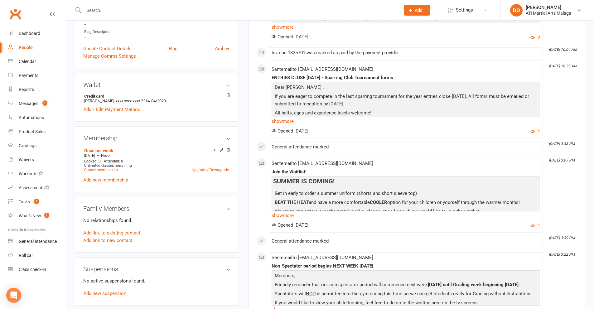
scroll to position [374, 0]
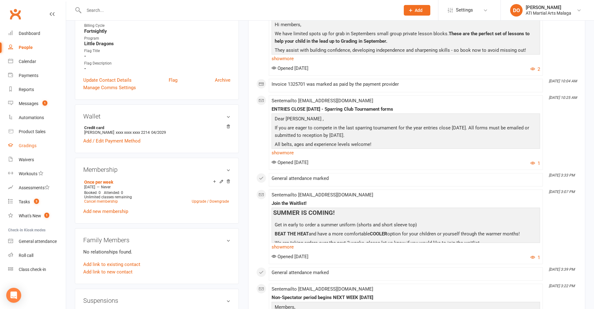
click at [30, 146] on div "Gradings" at bounding box center [28, 145] width 18 height 5
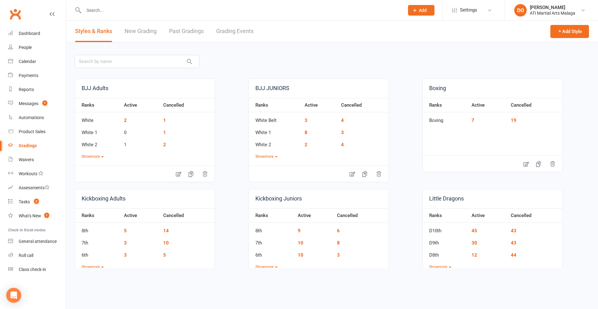
click at [230, 33] on link "Grading Events" at bounding box center [234, 32] width 37 height 22
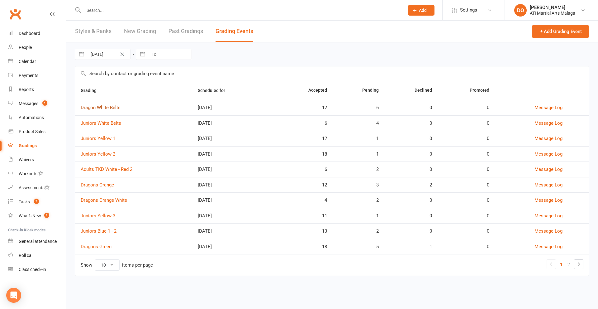
click at [106, 107] on link "Dragon White Belts" at bounding box center [101, 108] width 40 height 6
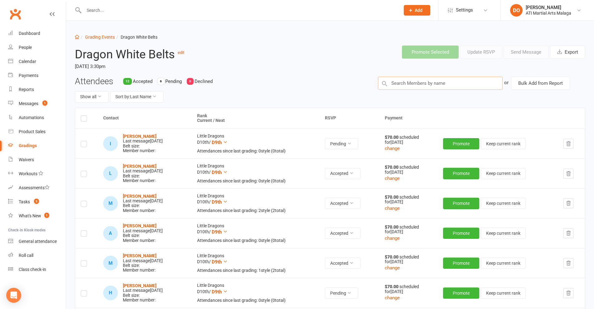
click at [462, 85] on input "text" at bounding box center [440, 83] width 125 height 13
type input "hunter wake"
click at [251, 12] on input "text" at bounding box center [238, 10] width 313 height 9
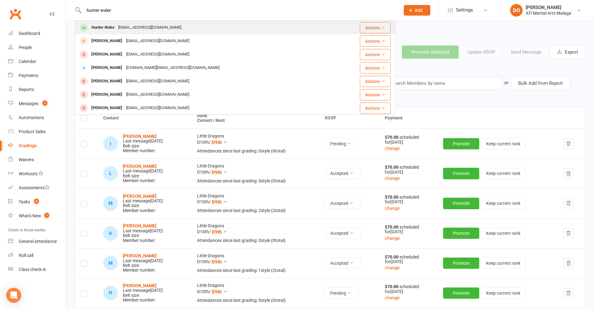
type input "hunter wake"
click at [162, 32] on div "[EMAIL_ADDRESS][DOMAIN_NAME]" at bounding box center [149, 27] width 67 height 9
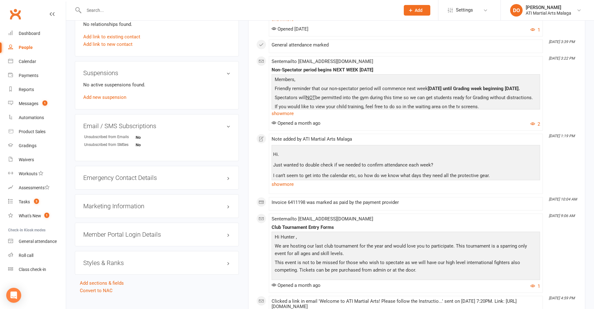
scroll to position [623, 0]
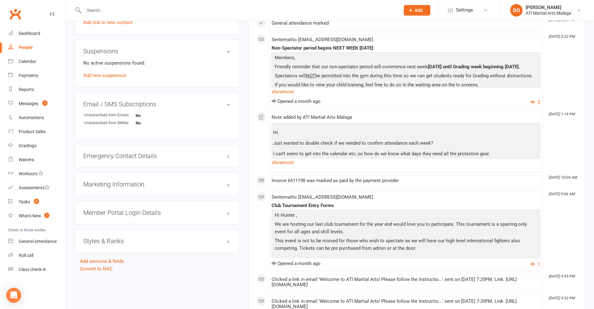
click at [111, 243] on h3 "Styles & Ranks" at bounding box center [156, 240] width 147 height 7
click at [104, 266] on link "Add new style" at bounding box center [97, 265] width 29 height 6
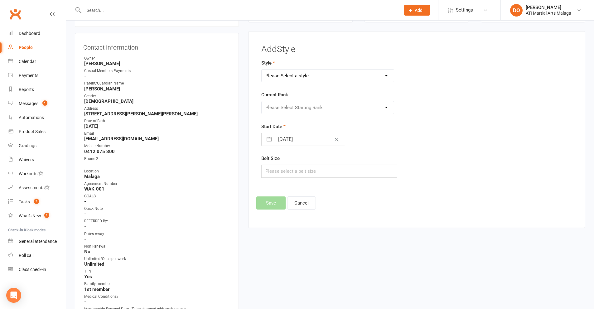
scroll to position [0, 0]
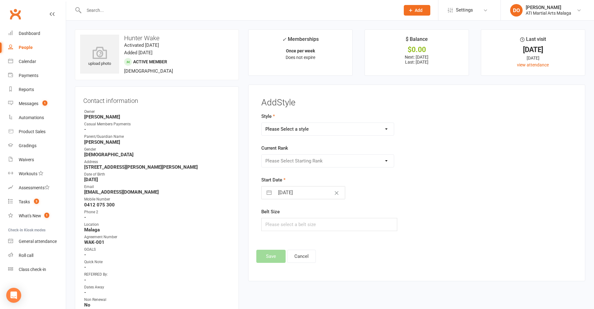
click at [322, 131] on select "Please Select a style BJJ Adults BJJ JUNIORS Boxing Kickboxing Adults Kickboxin…" at bounding box center [327, 129] width 132 height 12
select select "990"
click at [261, 123] on select "Please Select a style BJJ Adults BJJ JUNIORS Boxing Kickboxing Adults Kickboxin…" at bounding box center [327, 129] width 132 height 12
click at [354, 160] on select "Please Select Starting Rank D10th D9th D8th D7th D6th D5th D4th D3rd D2nd D1st …" at bounding box center [327, 161] width 132 height 12
select select "9175"
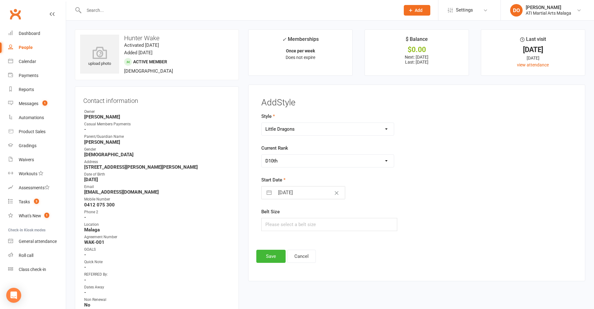
click at [261, 155] on select "Please Select Starting Rank D10th D9th D8th D7th D6th D5th D4th D3rd D2nd D1st …" at bounding box center [327, 161] width 132 height 12
click at [280, 254] on button "Save" at bounding box center [270, 256] width 29 height 13
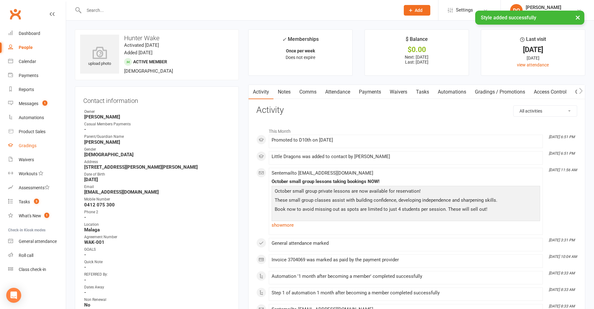
click at [26, 147] on div "Gradings" at bounding box center [28, 145] width 18 height 5
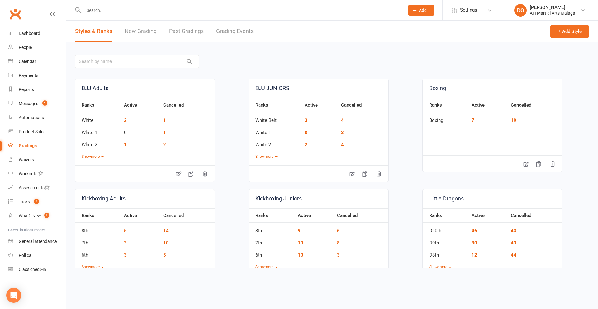
click at [239, 33] on link "Grading Events" at bounding box center [234, 32] width 37 height 22
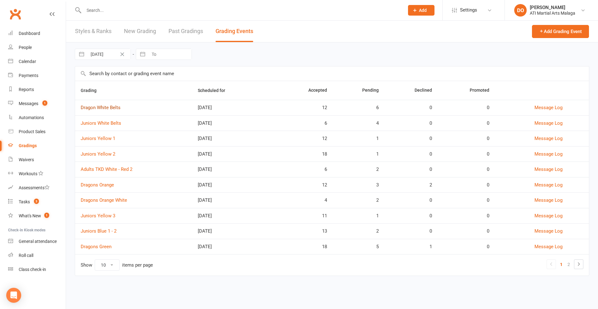
click at [99, 106] on link "Dragon White Belts" at bounding box center [101, 108] width 40 height 6
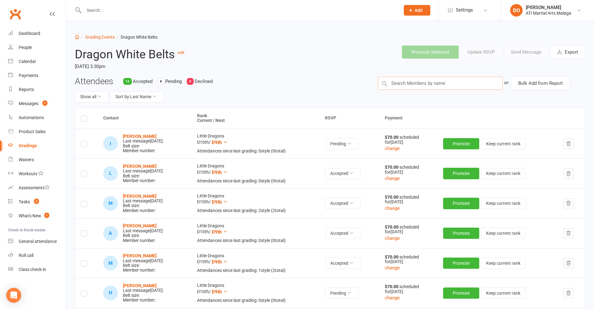
click at [459, 85] on input "text" at bounding box center [440, 83] width 125 height 13
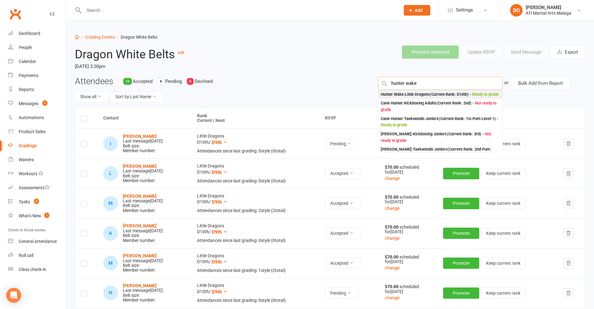
type input "hunter wake"
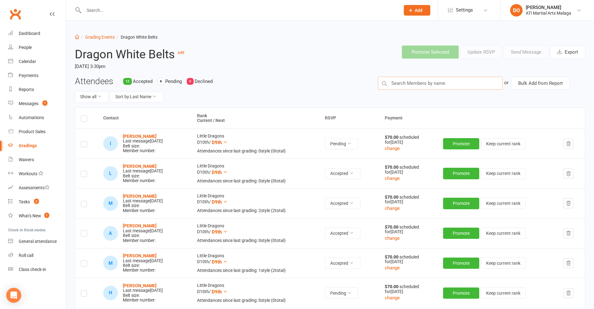
click at [439, 83] on input "text" at bounding box center [440, 83] width 125 height 13
click at [421, 85] on input "text" at bounding box center [440, 83] width 125 height 13
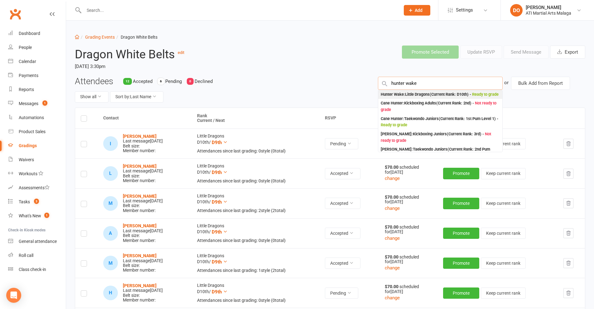
type input "hunter wake"
click at [393, 97] on div "Hunter Wake : Little Dragons (Current Rank: D10th ) - Ready to grade" at bounding box center [439, 94] width 118 height 7
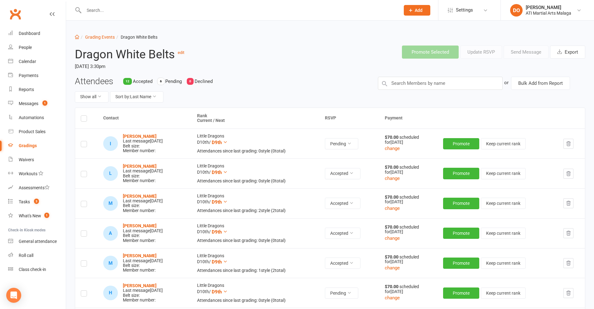
click at [394, 97] on div "Attendees 12 Accepted 6 Pending 0 Declined Show all Sort by: Last Name or Bulk …" at bounding box center [329, 92] width 519 height 31
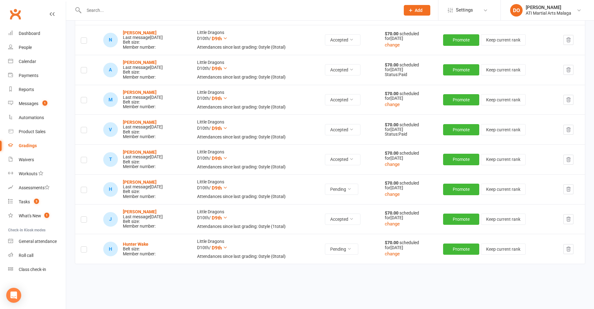
scroll to position [445, 0]
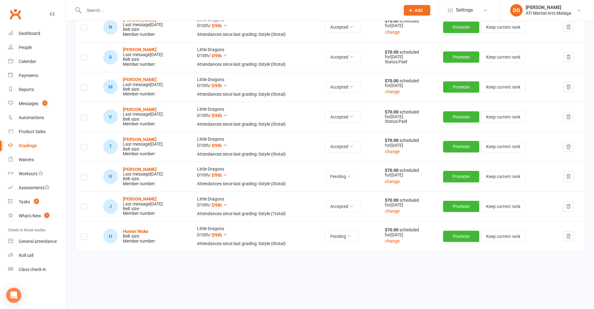
click at [84, 237] on label at bounding box center [84, 237] width 6 height 0
click at [84, 234] on input "checkbox" at bounding box center [84, 234] width 6 height 0
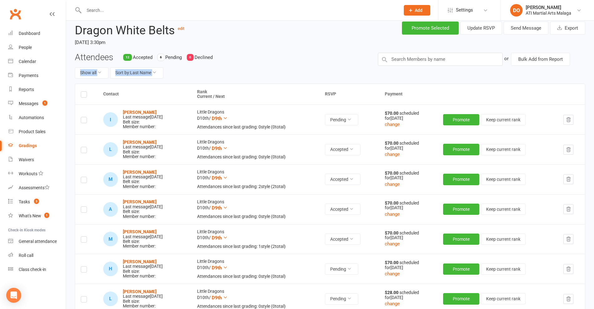
scroll to position [0, 0]
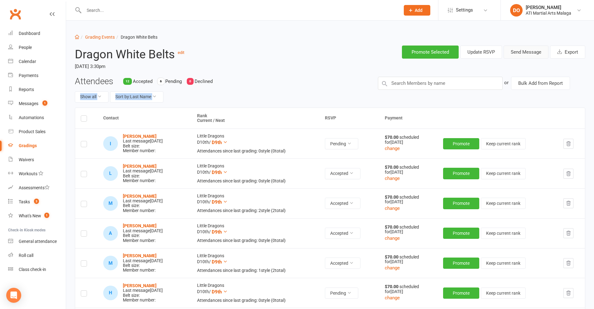
click at [519, 52] on button "Send Message" at bounding box center [525, 51] width 45 height 13
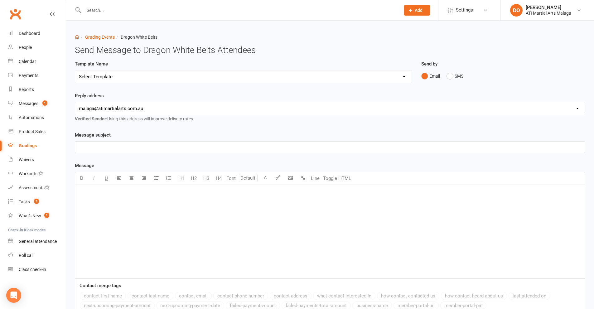
click at [167, 79] on select "Select Template [Email] Confirmation of Successful Grading [Email] Grading Even…" at bounding box center [243, 76] width 336 height 12
select select "2"
click at [75, 70] on select "Select Template [Email] Confirmation of Successful Grading [Email] Grading Even…" at bounding box center [243, 76] width 336 height 12
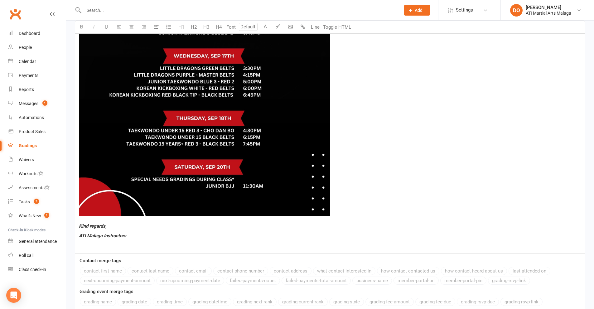
scroll to position [494, 0]
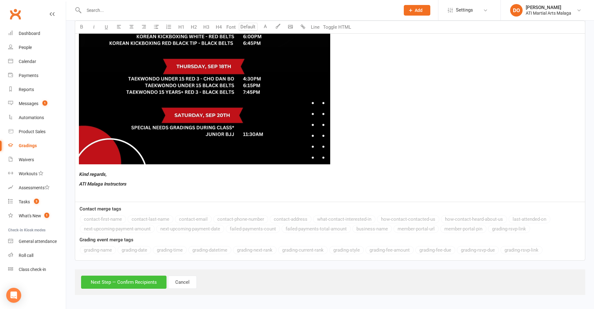
click at [146, 280] on button "Next Step — Confirm Recipients" at bounding box center [123, 281] width 85 height 13
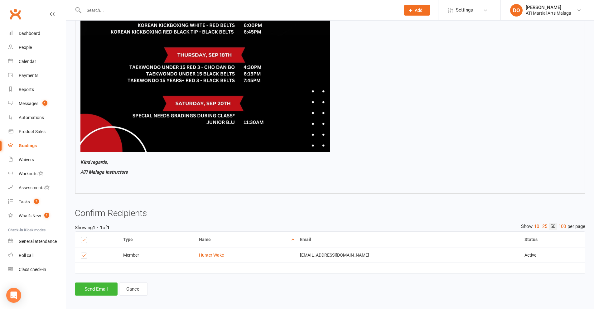
scroll to position [464, 0]
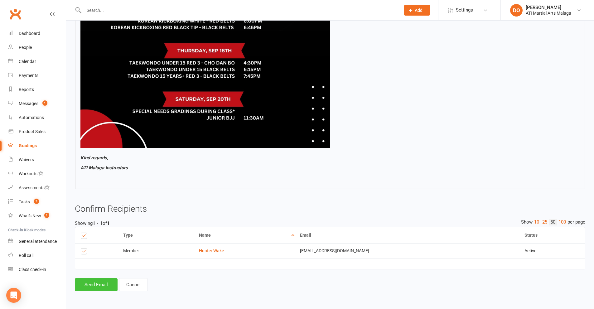
click at [106, 285] on button "Send Email" at bounding box center [96, 284] width 43 height 13
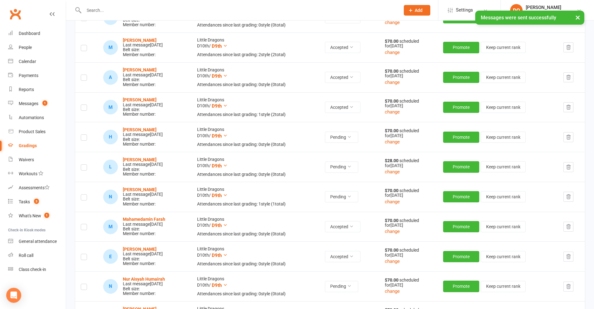
scroll to position [249, 0]
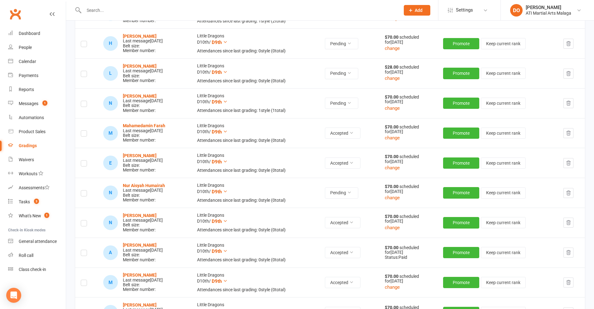
click at [165, 6] on input "text" at bounding box center [238, 10] width 313 height 9
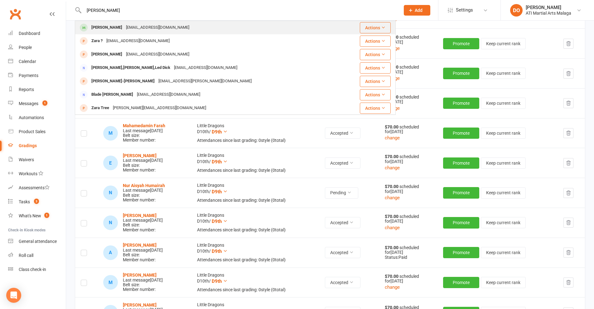
type input "[PERSON_NAME]"
click at [124, 26] on div "[EMAIL_ADDRESS][DOMAIN_NAME]" at bounding box center [157, 27] width 67 height 9
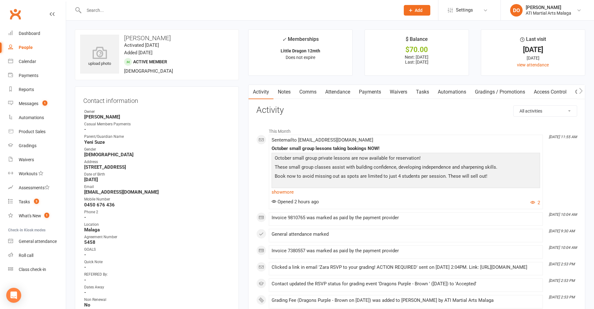
click at [247, 12] on input "text" at bounding box center [238, 10] width 313 height 9
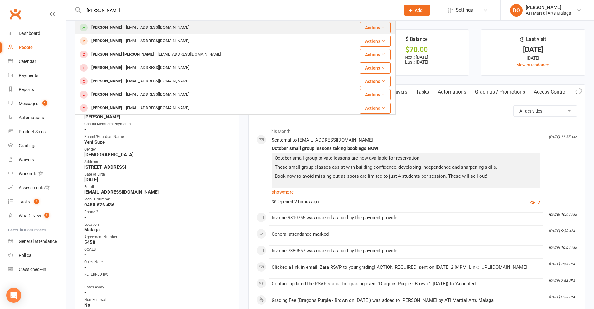
type input "[PERSON_NAME]"
click at [143, 29] on div "[EMAIL_ADDRESS][DOMAIN_NAME]" at bounding box center [157, 27] width 67 height 9
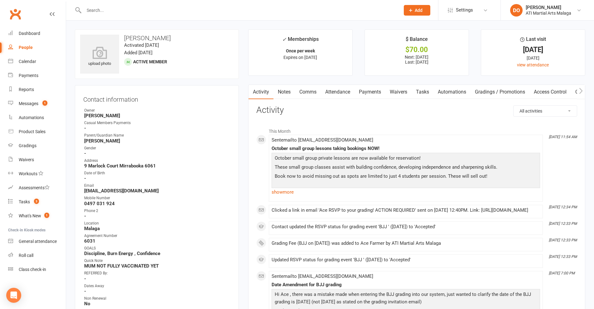
click at [311, 94] on link "Comms" at bounding box center [308, 92] width 26 height 14
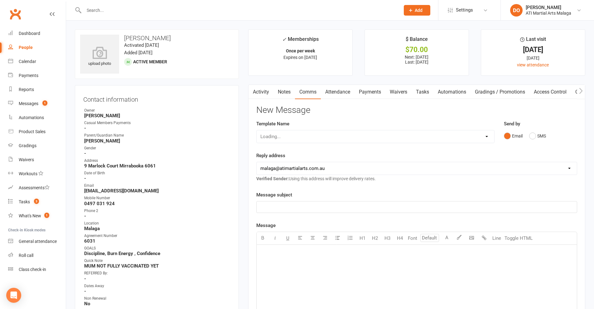
click at [285, 90] on link "Notes" at bounding box center [284, 92] width 22 height 14
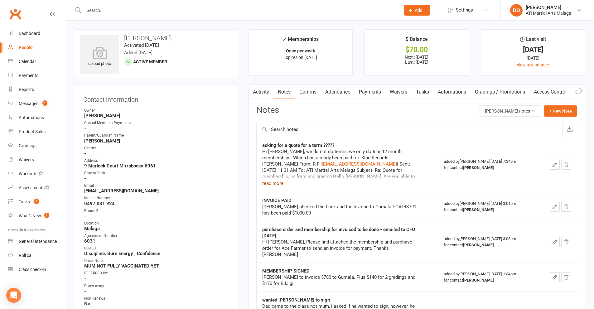
click at [275, 187] on button "read more" at bounding box center [272, 182] width 21 height 7
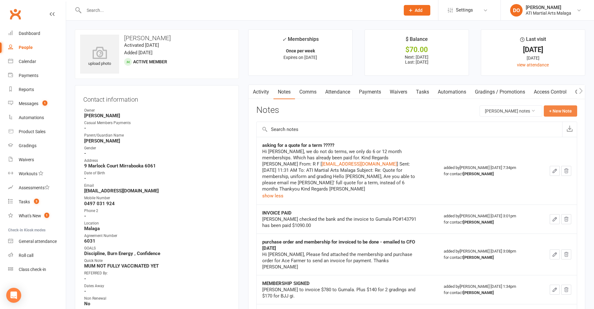
click at [554, 112] on button "+ New Note" at bounding box center [559, 110] width 33 height 11
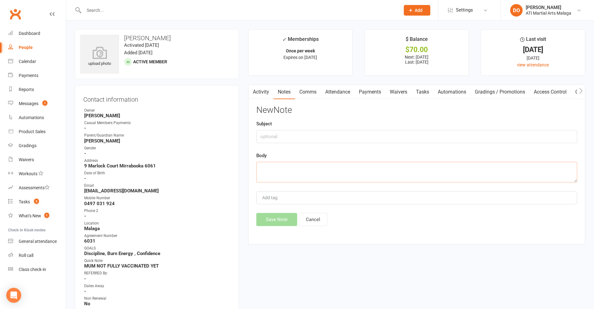
click at [277, 174] on textarea at bounding box center [416, 172] width 321 height 21
paste textarea "Hello [PERSON_NAME], No problem, thankyou Kind Regards [PERSON_NAME] __________…"
type textarea "Hello [PERSON_NAME], No problem, thankyou Kind Regards [PERSON_NAME] __________…"
click at [294, 136] on input "text" at bounding box center [416, 136] width 321 height 13
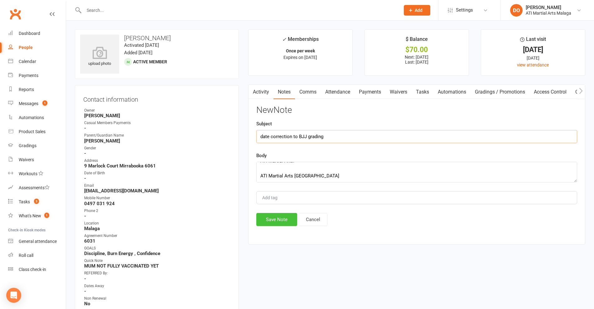
type input "date correction to BJJ grading"
click at [264, 223] on button "Save Note" at bounding box center [276, 219] width 41 height 13
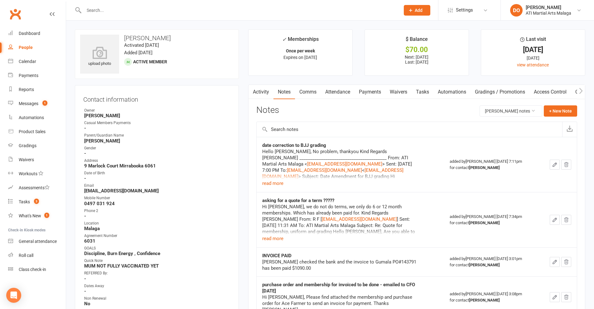
click at [198, 11] on input "text" at bounding box center [238, 10] width 313 height 9
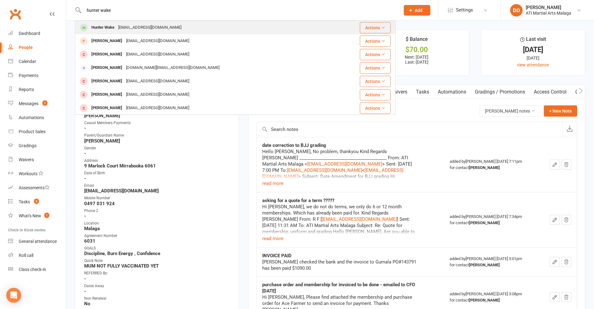
type input "hunter wake"
click at [104, 26] on div "Hunter Wake" at bounding box center [102, 27] width 27 height 9
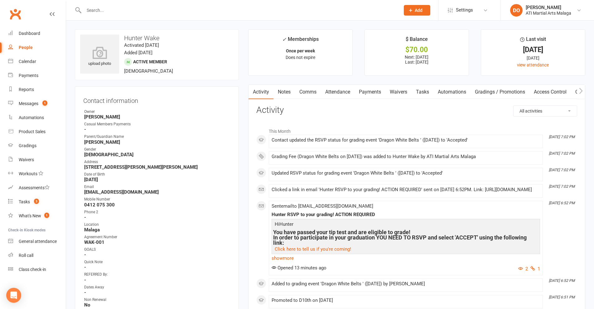
click at [339, 93] on link "Attendance" at bounding box center [338, 92] width 34 height 14
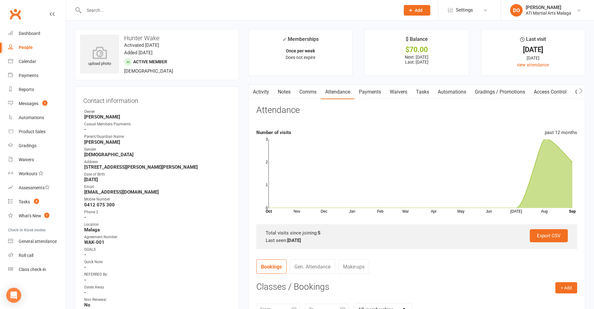
click at [366, 94] on link "Payments" at bounding box center [369, 92] width 31 height 14
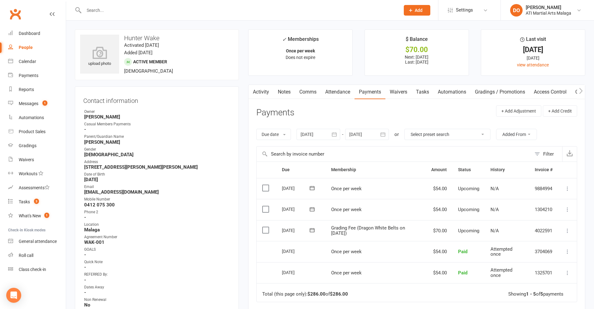
click at [250, 90] on icon "button" at bounding box center [252, 91] width 4 height 7
click at [267, 90] on link "Activity" at bounding box center [260, 92] width 25 height 14
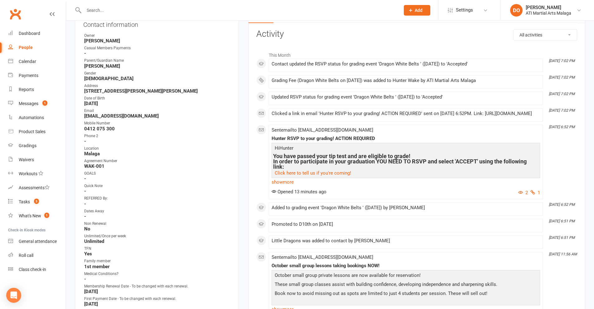
scroll to position [93, 0]
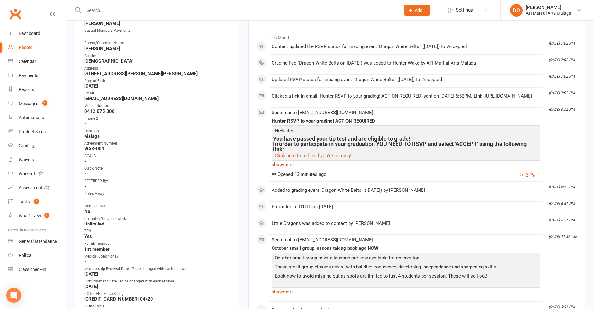
click at [293, 169] on link "show more" at bounding box center [405, 164] width 268 height 9
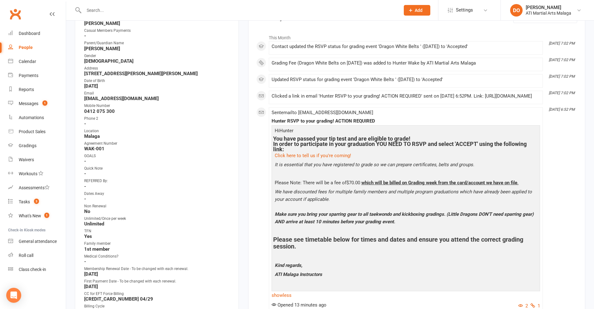
scroll to position [0, 0]
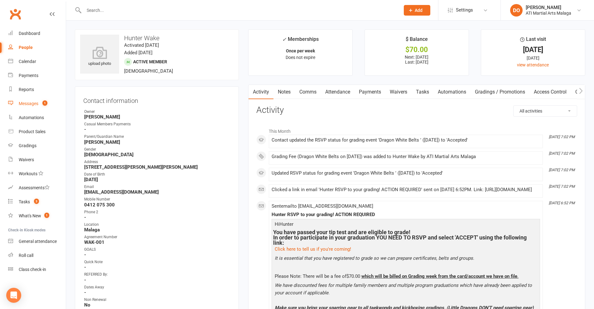
click at [32, 105] on div "Messages" at bounding box center [29, 103] width 20 height 5
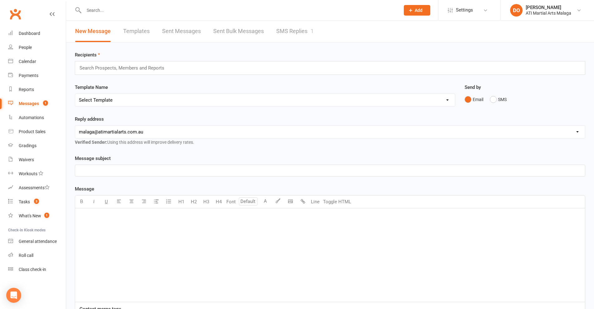
click at [287, 31] on link "SMS Replies 1" at bounding box center [294, 32] width 37 height 22
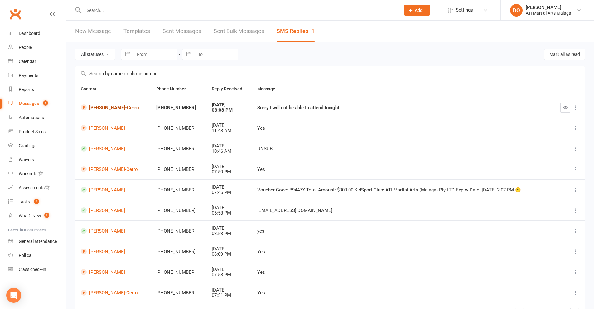
click at [110, 109] on link "[PERSON_NAME]-Cerro" at bounding box center [113, 107] width 64 height 6
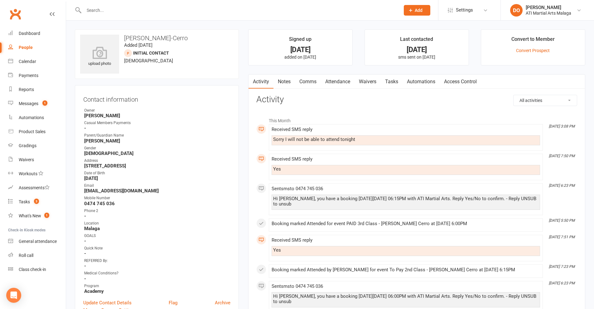
click at [342, 81] on link "Attendance" at bounding box center [338, 81] width 34 height 14
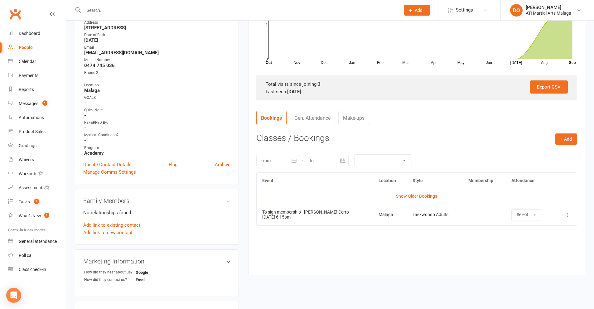
scroll to position [156, 0]
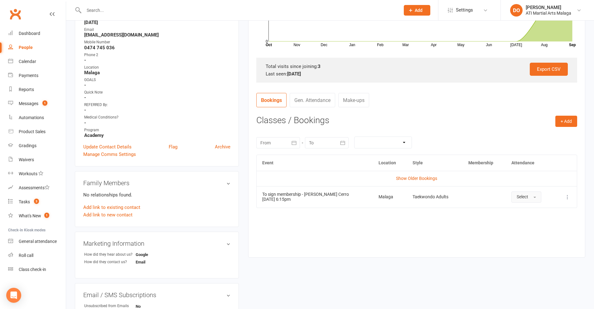
click at [524, 198] on span "Select" at bounding box center [522, 196] width 12 height 5
click at [527, 222] on span "Absent" at bounding box center [523, 224] width 15 height 6
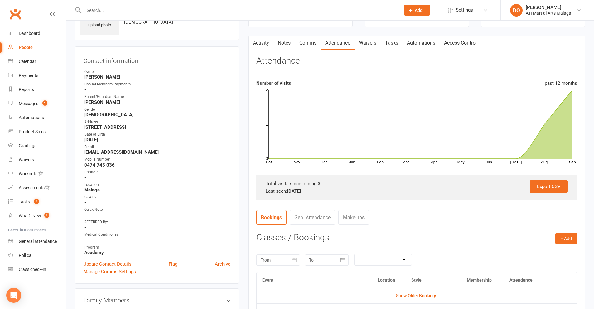
scroll to position [0, 0]
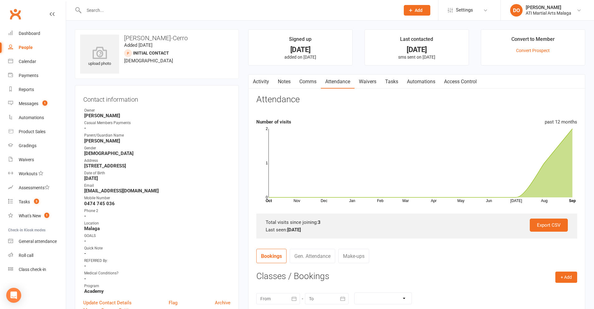
click at [279, 80] on link "Notes" at bounding box center [284, 81] width 22 height 14
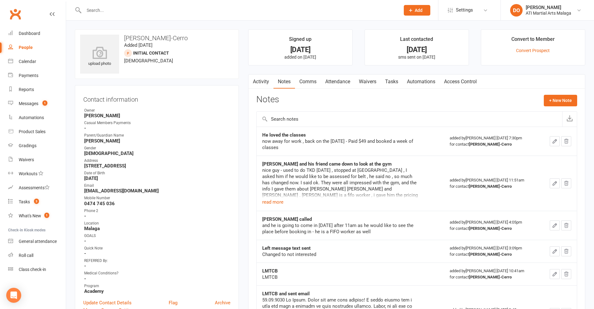
click at [301, 82] on link "Comms" at bounding box center [308, 81] width 26 height 14
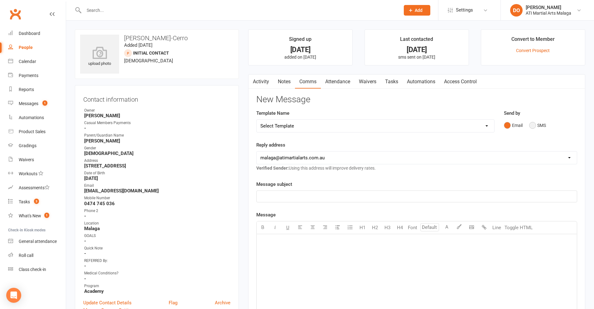
click at [532, 124] on button "SMS" at bounding box center [537, 125] width 17 height 12
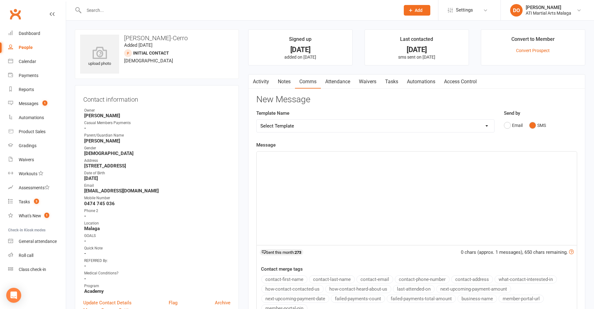
click at [415, 199] on div "﻿" at bounding box center [416, 197] width 320 height 93
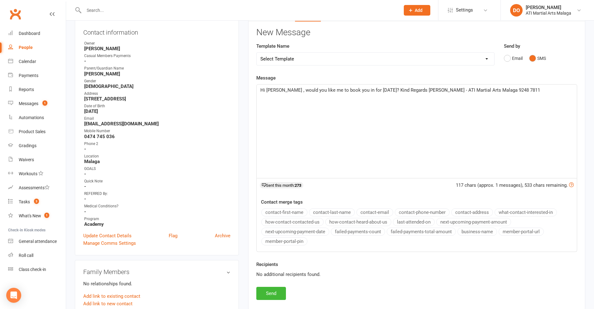
scroll to position [93, 0]
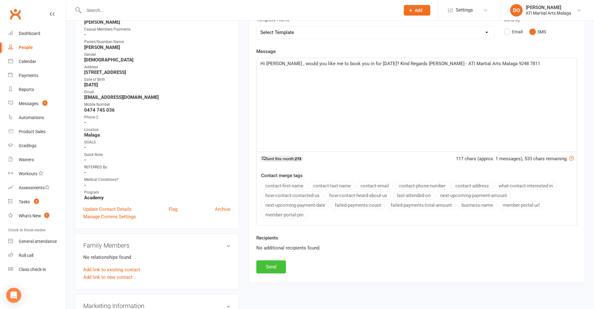
click at [267, 265] on button "Send" at bounding box center [271, 266] width 30 height 13
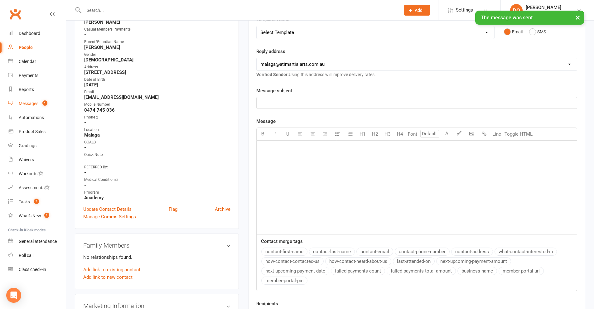
click at [25, 103] on div "Messages" at bounding box center [29, 103] width 20 height 5
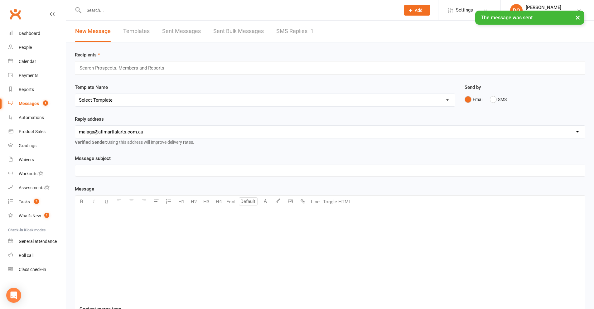
click at [296, 32] on link "SMS Replies 1" at bounding box center [294, 32] width 37 height 22
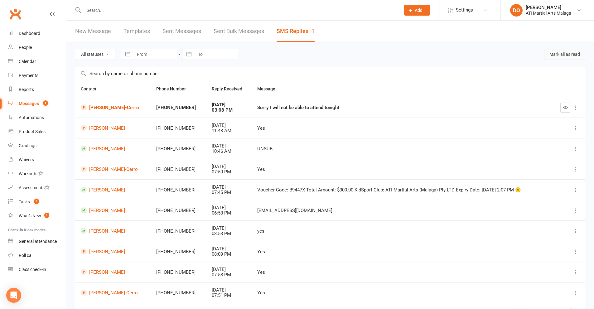
click at [564, 54] on button "Mark all as read" at bounding box center [564, 54] width 41 height 11
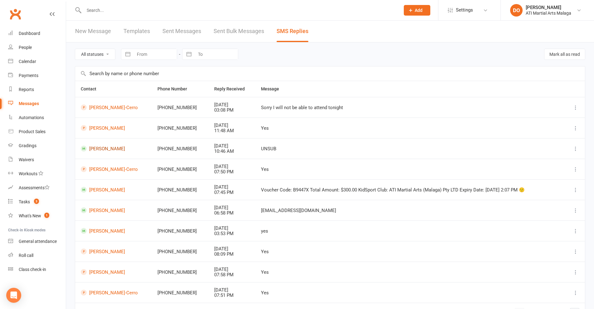
click at [107, 151] on link "[PERSON_NAME]" at bounding box center [113, 149] width 65 height 6
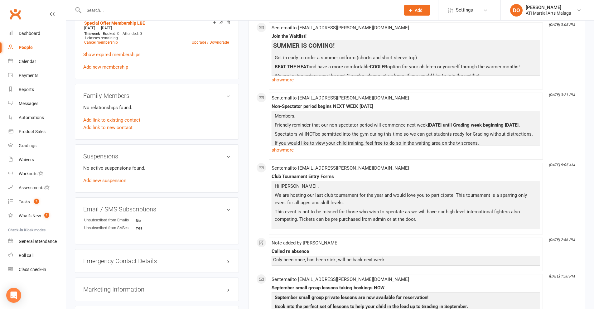
scroll to position [561, 0]
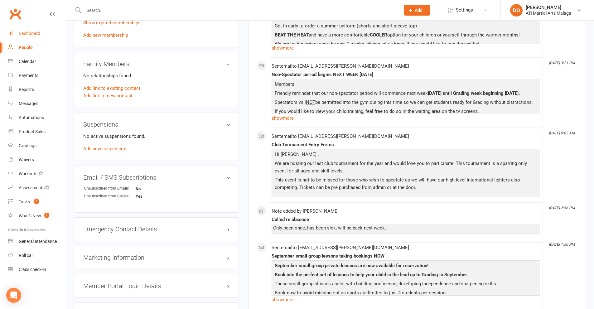
click at [30, 38] on link "Dashboard" at bounding box center [37, 33] width 58 height 14
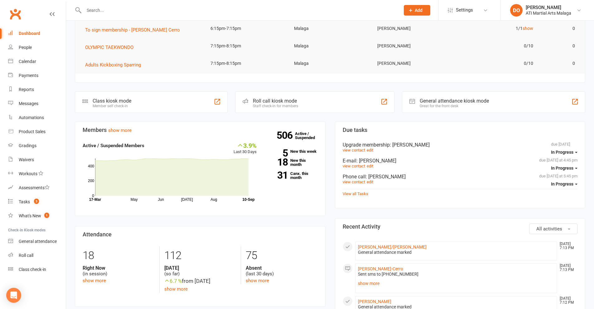
scroll to position [62, 0]
click at [358, 148] on link "view contact" at bounding box center [353, 149] width 22 height 5
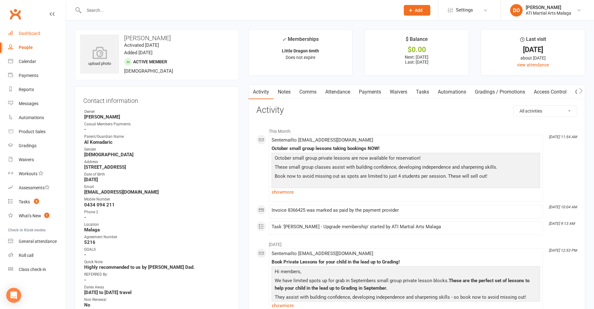
click at [34, 35] on div "Dashboard" at bounding box center [30, 33] width 22 height 5
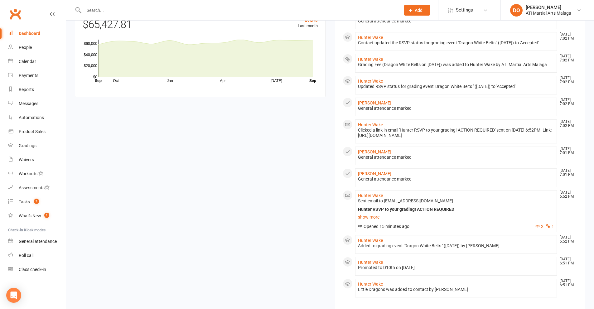
scroll to position [551, 0]
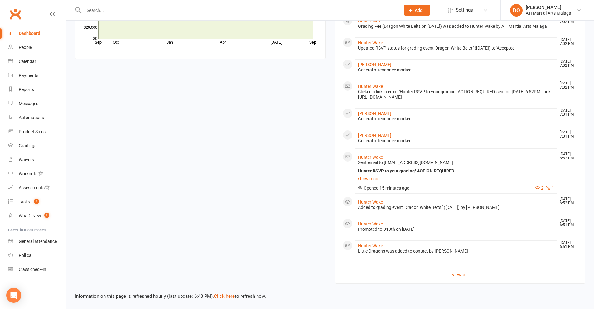
click at [31, 34] on div "Dashboard" at bounding box center [30, 33] width 22 height 5
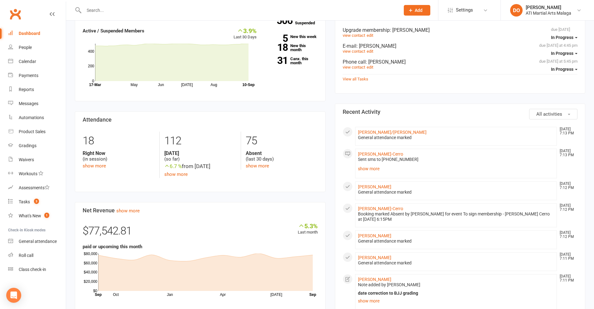
scroll to position [0, 0]
